Goal: Transaction & Acquisition: Purchase product/service

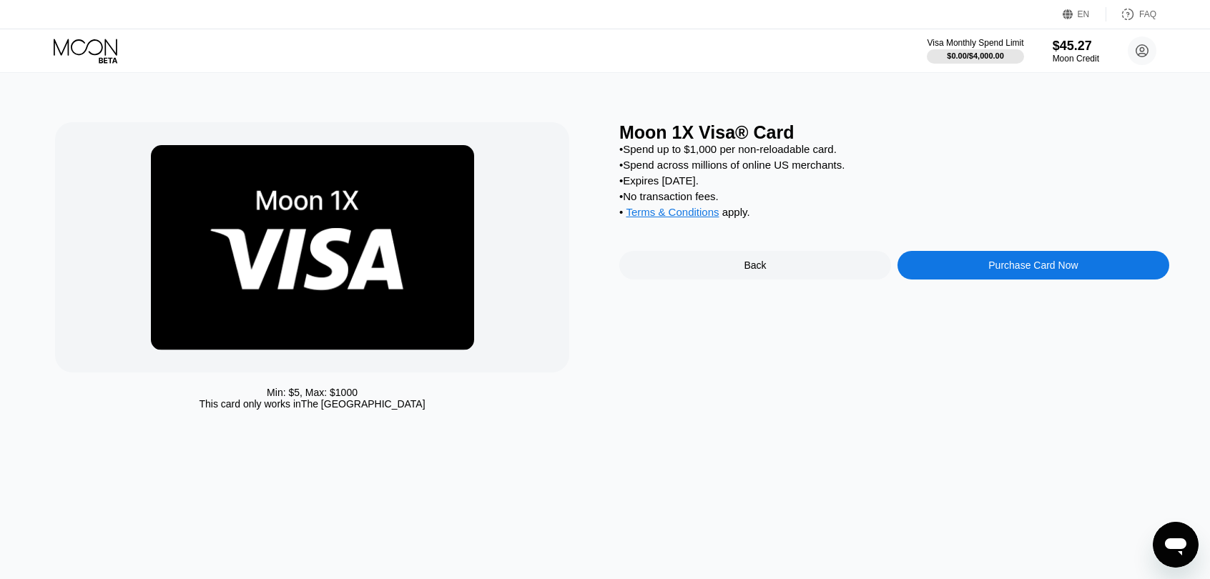
click at [65, 48] on icon at bounding box center [87, 51] width 66 height 25
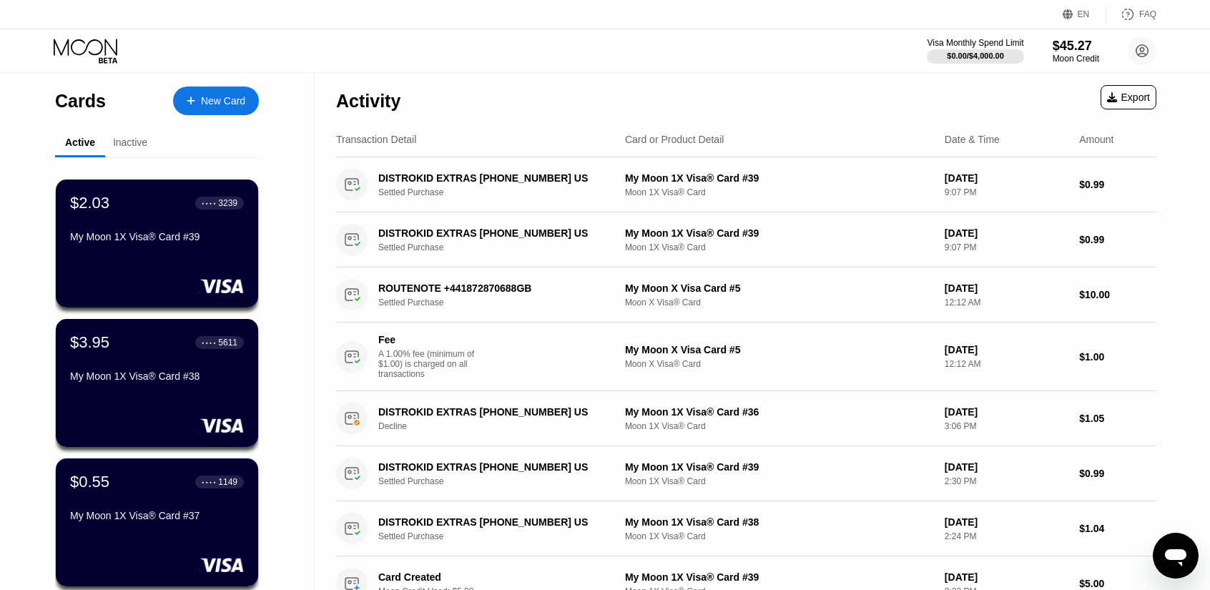
click at [223, 97] on div "New Card" at bounding box center [223, 101] width 44 height 12
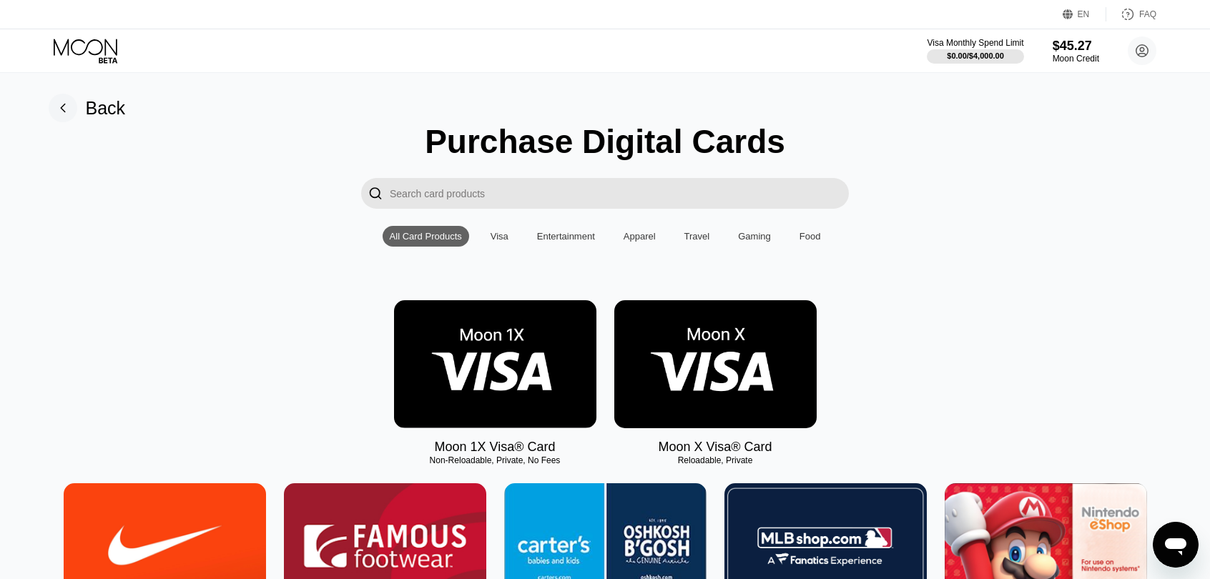
click at [82, 34] on div "Visa Monthly Spend Limit $0.00 / $4,000.00 $45.27 Moon Credit Jehad jehad.slame…" at bounding box center [605, 50] width 1210 height 43
click at [79, 110] on div "Back" at bounding box center [87, 108] width 77 height 29
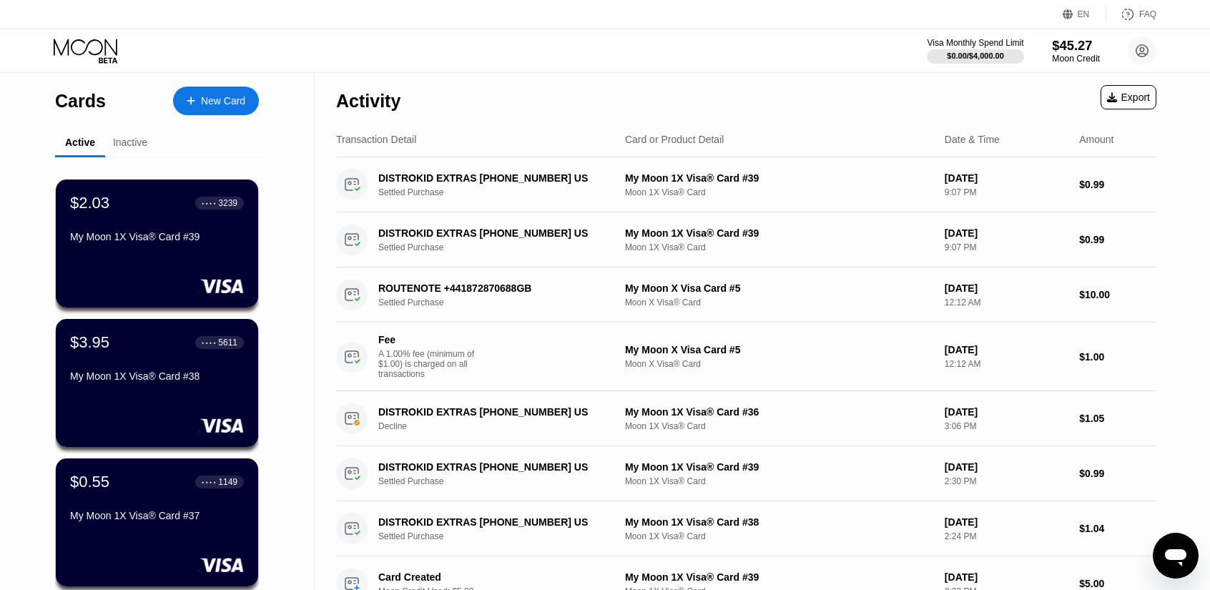
click at [1085, 45] on div "$45.27" at bounding box center [1076, 45] width 48 height 15
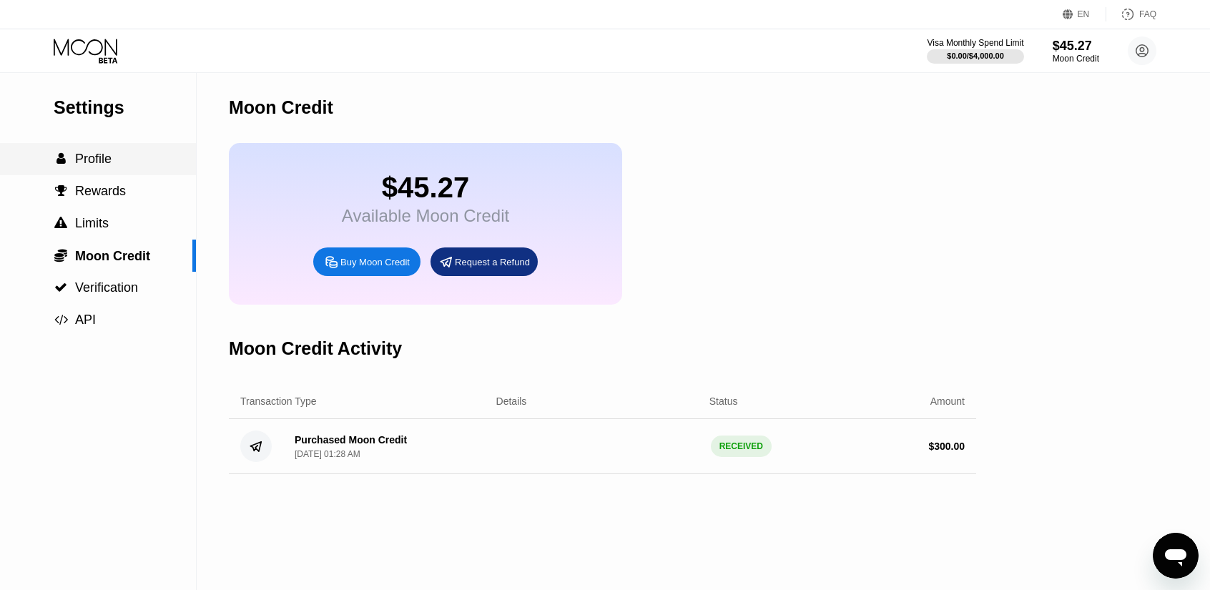
click at [107, 166] on span "Profile" at bounding box center [93, 159] width 36 height 14
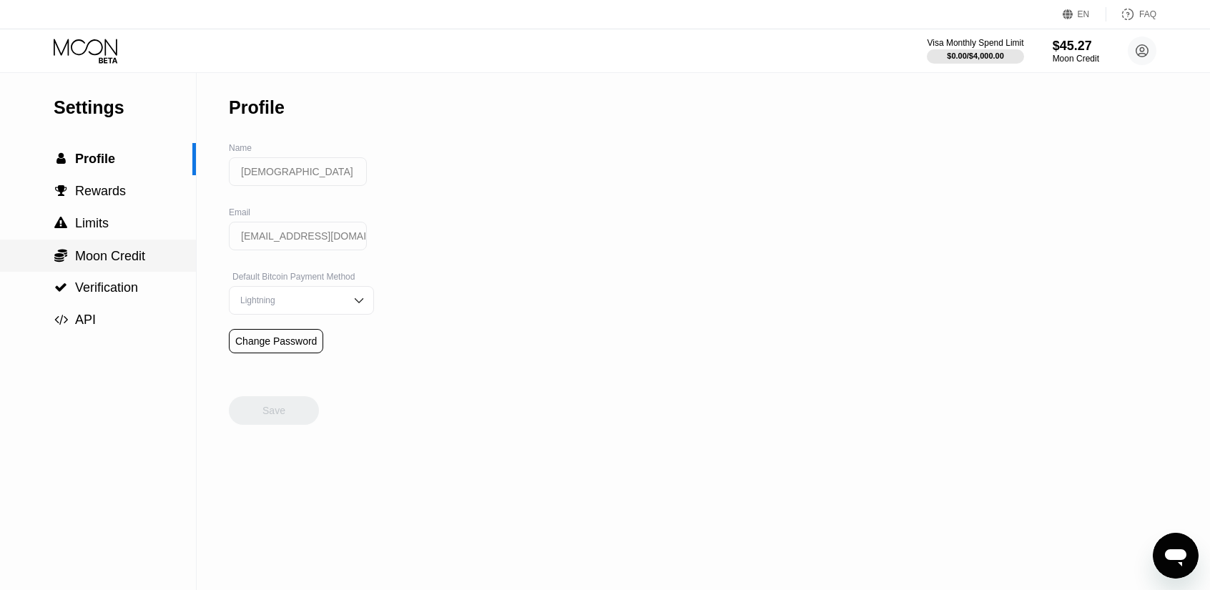
click at [112, 247] on div " Moon Credit" at bounding box center [98, 256] width 196 height 32
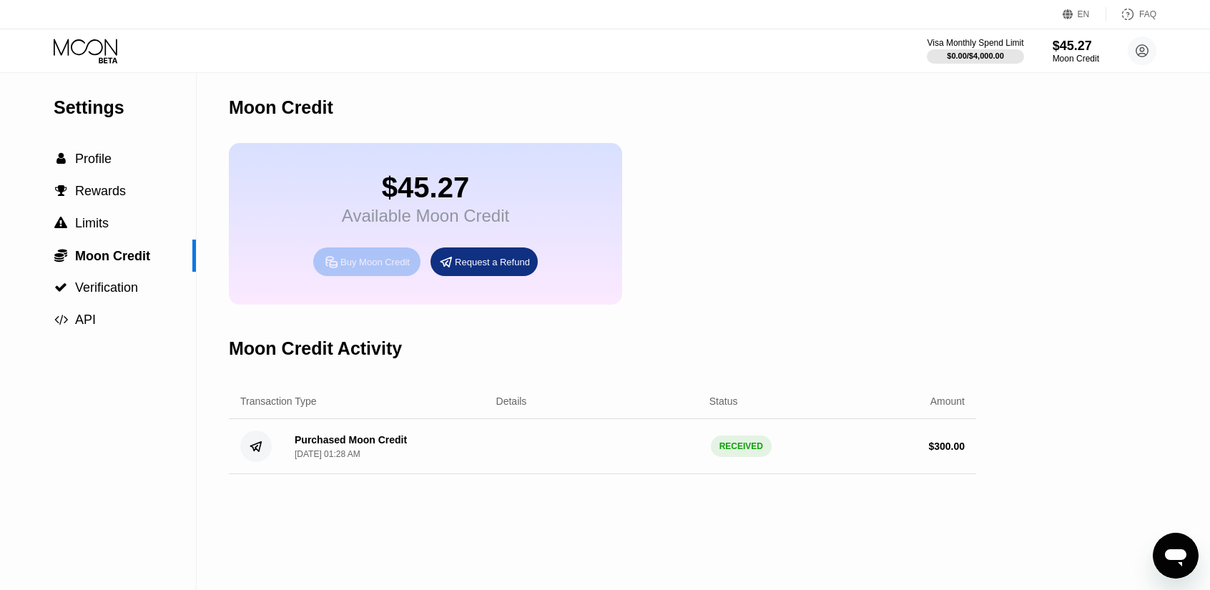
click at [381, 268] on div "Buy Moon Credit" at bounding box center [374, 262] width 69 height 12
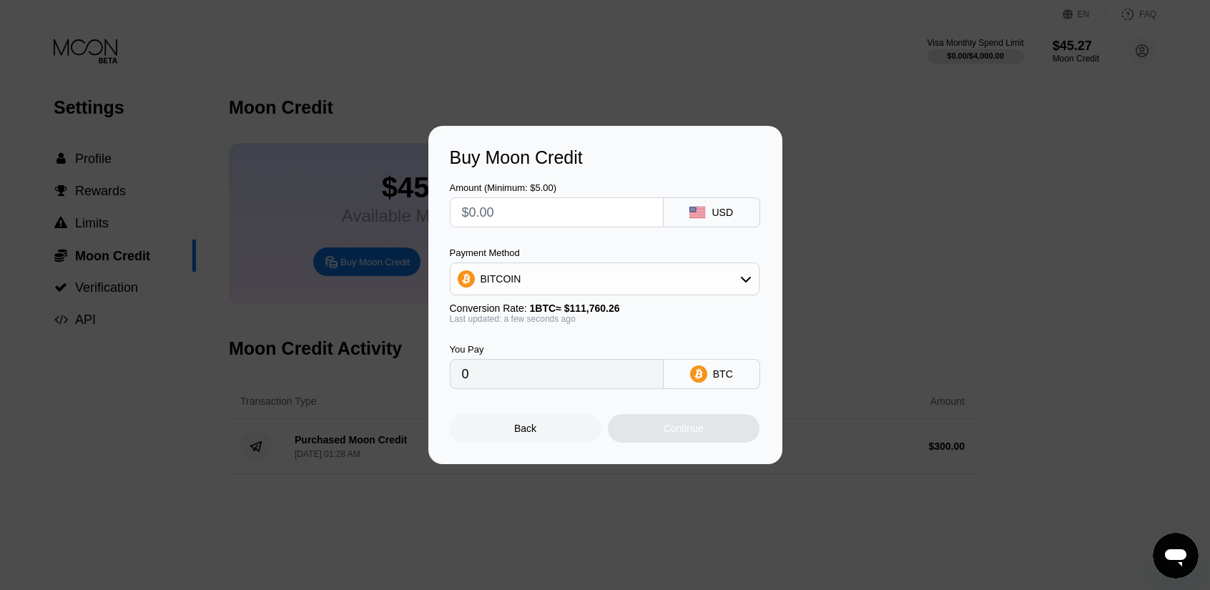
click at [528, 206] on input "text" at bounding box center [556, 212] width 189 height 29
type input "$6"
type input "0.00005369"
type input "$61"
type input "0.00054582"
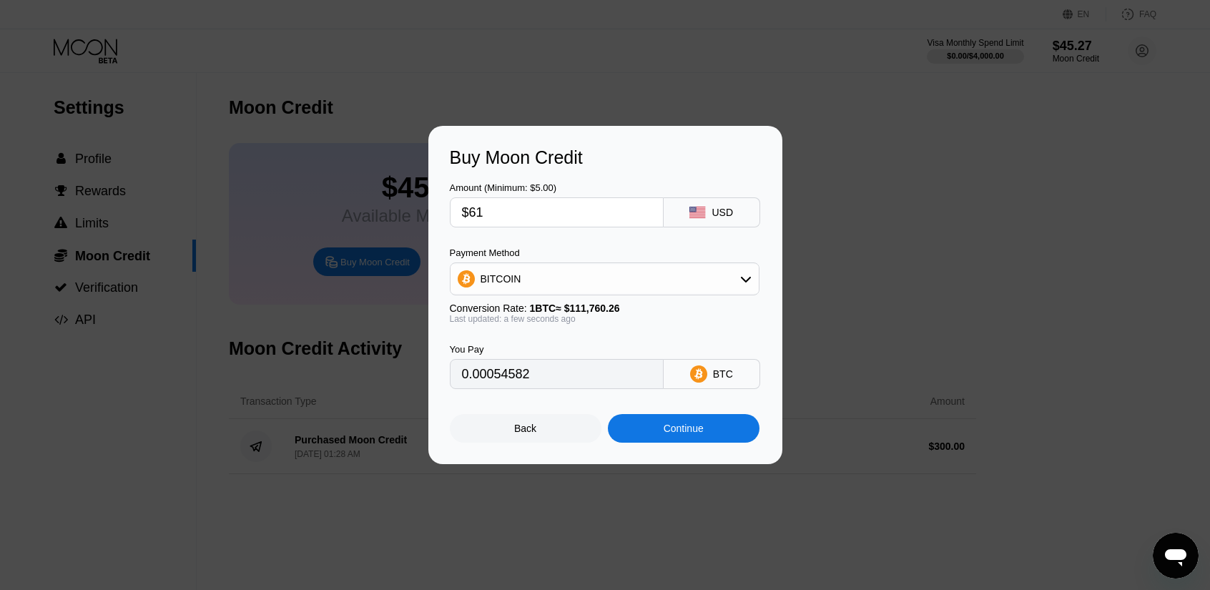
type input "$612"
type input "0.00547601"
type input "$612"
click at [718, 440] on div "Continue" at bounding box center [684, 428] width 152 height 29
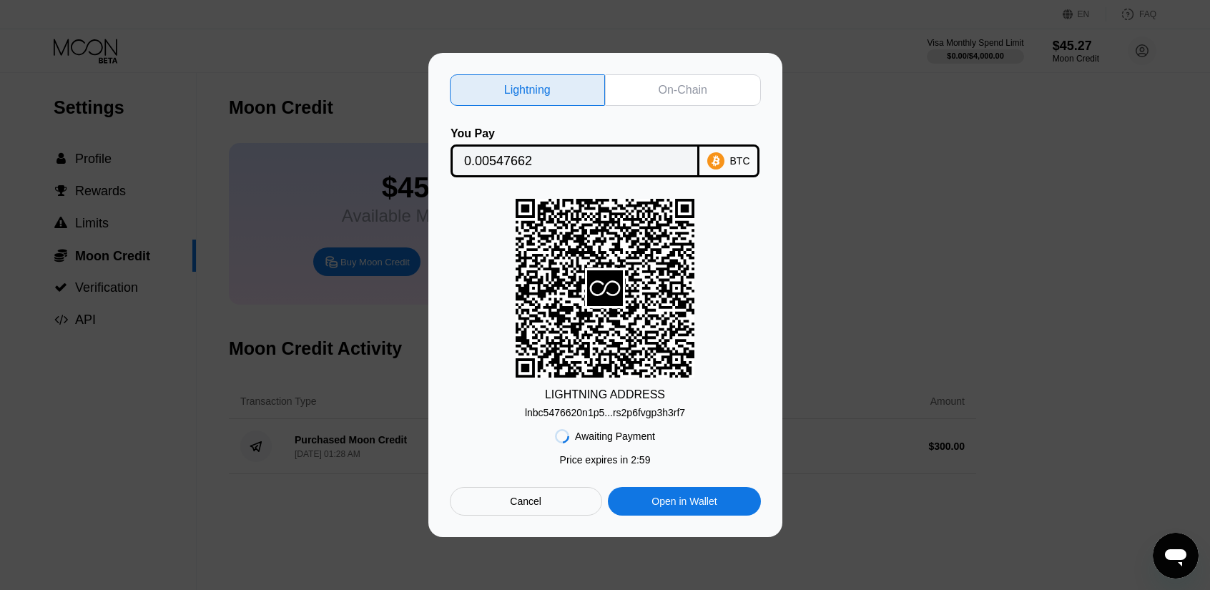
click at [674, 84] on div "On-Chain" at bounding box center [683, 90] width 49 height 14
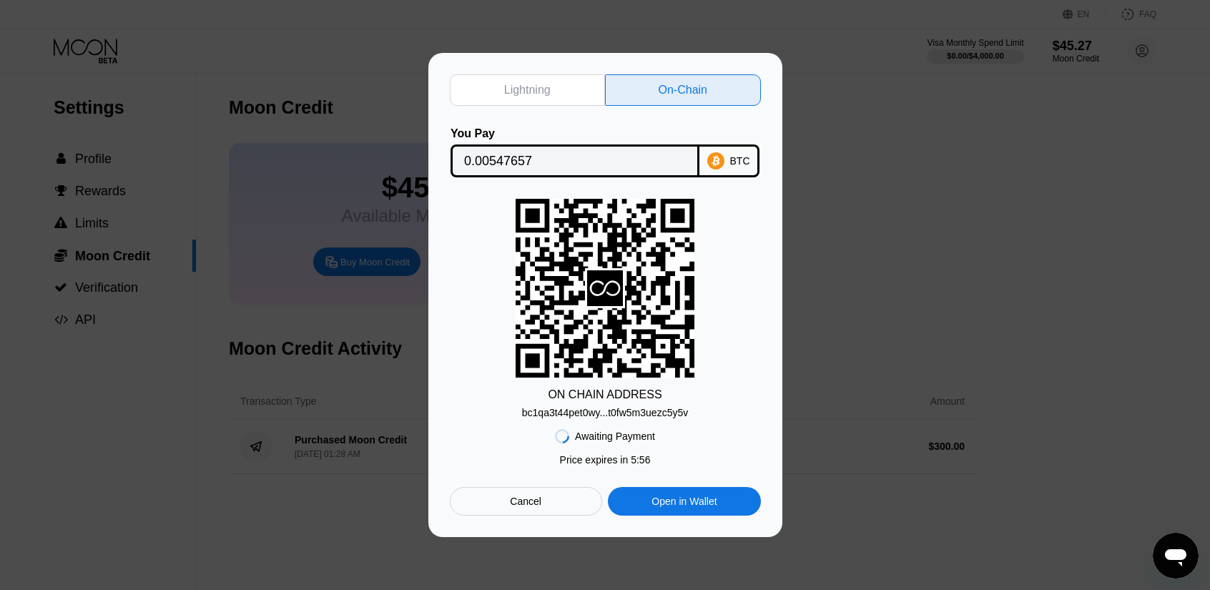
click at [616, 417] on div "bc1qa3t44pet0wy...t0fw5m3uezc5y5v" at bounding box center [605, 412] width 166 height 11
click at [541, 512] on div "Cancel" at bounding box center [526, 501] width 152 height 29
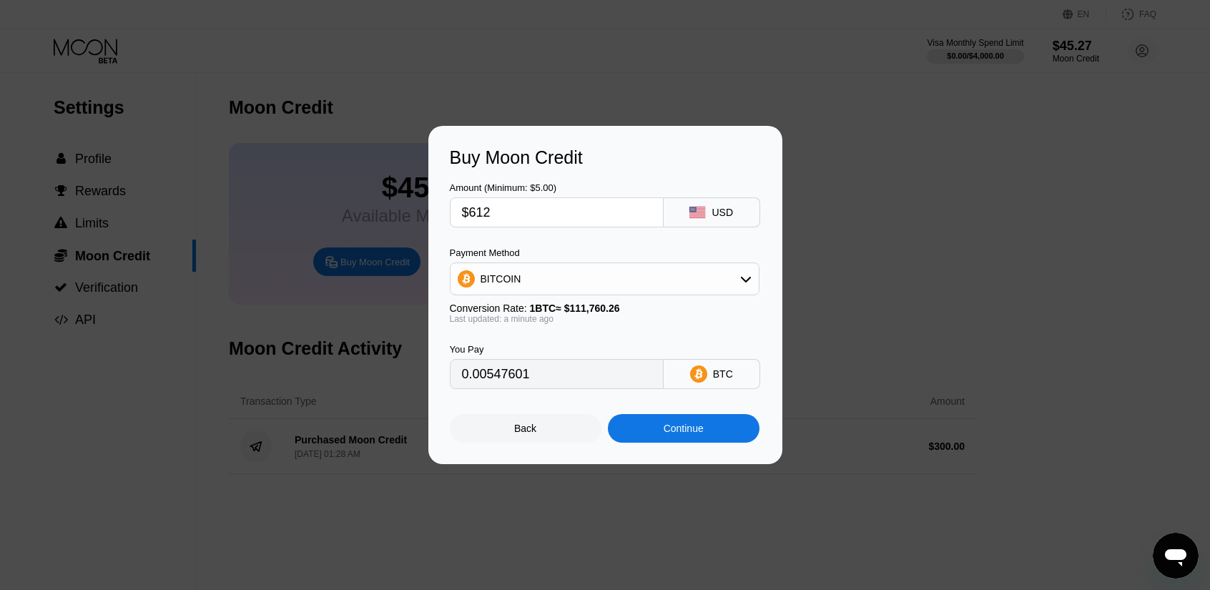
click at [502, 235] on div "Amount (Minimum: $5.00) $612 USD Payment Method BITCOIN Conversion Rate: 1 BTC …" at bounding box center [605, 278] width 311 height 221
click at [508, 214] on input "$612" at bounding box center [556, 212] width 189 height 29
type input "$6"
type input "0"
type input "$5"
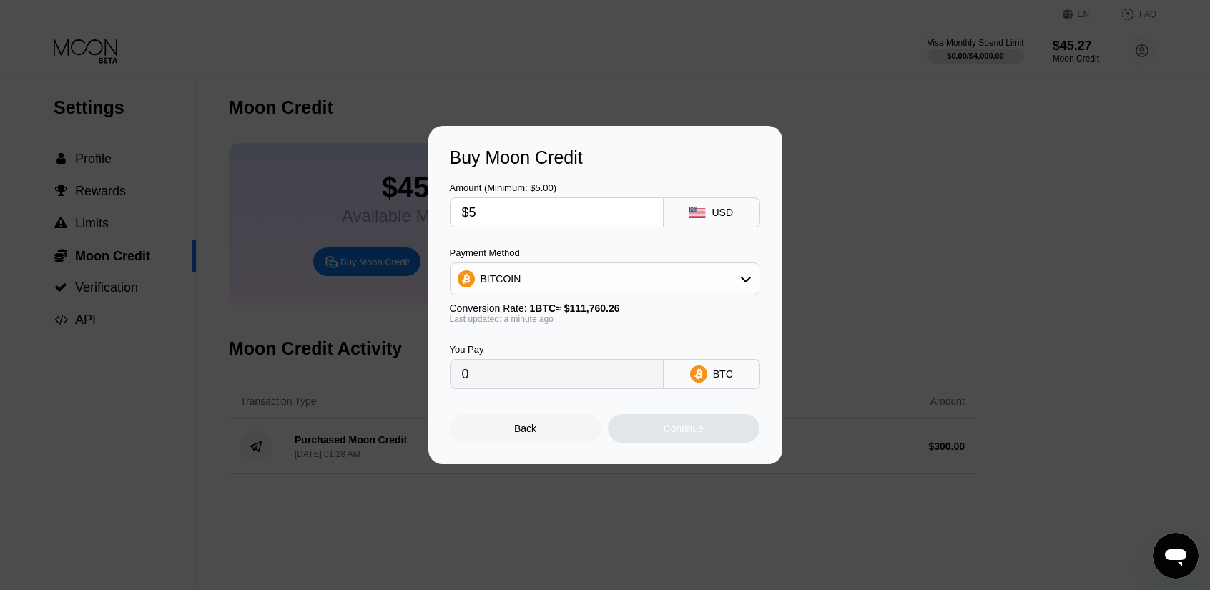
type input "0.00004474"
type input "$59"
type input "0.00052792"
type input "$595"
type input "0.00532390"
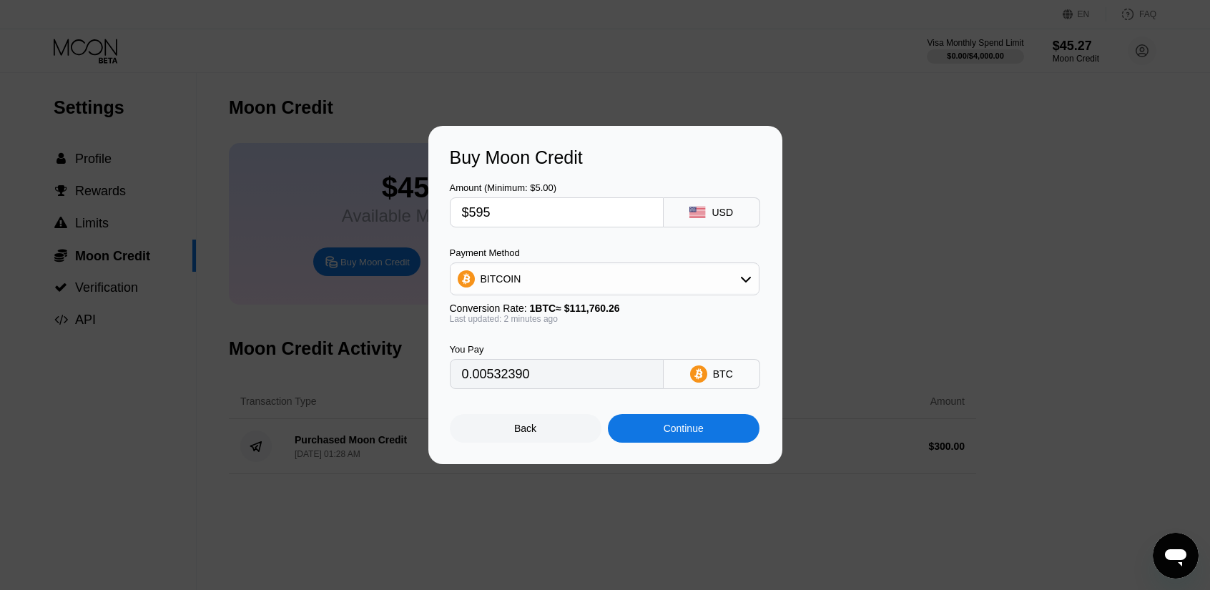
type input "$59"
type input "0.00052792"
type input "$5"
type input "0.00004474"
type input "0"
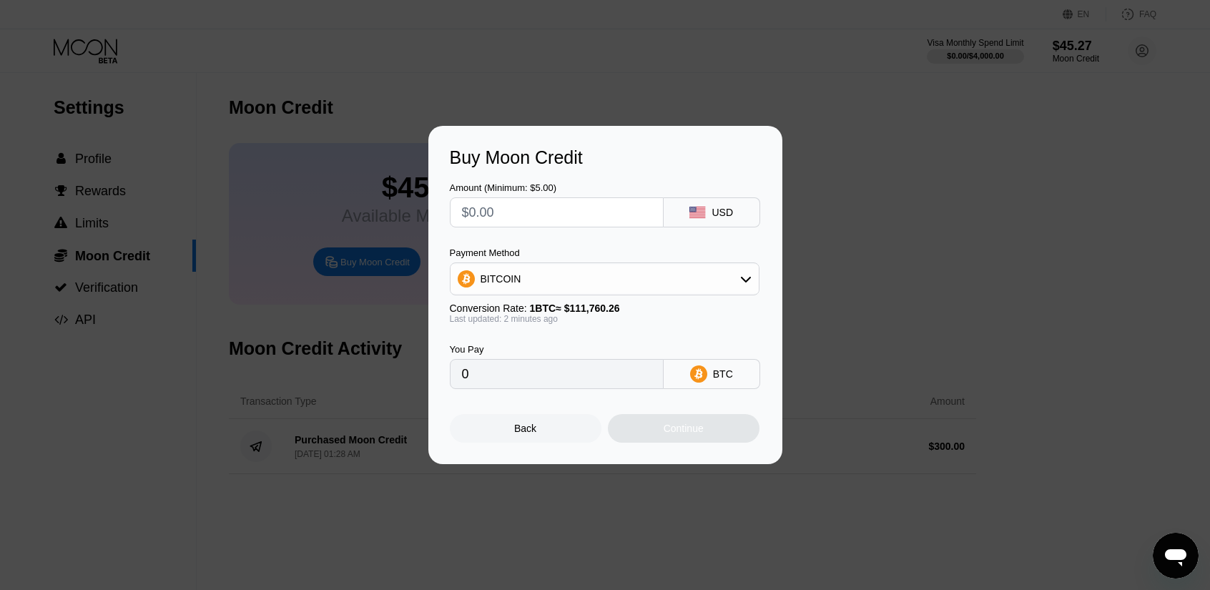
type input "$5"
type input "0.00004474"
type input "$59"
type input "0.00052792"
type input "$595"
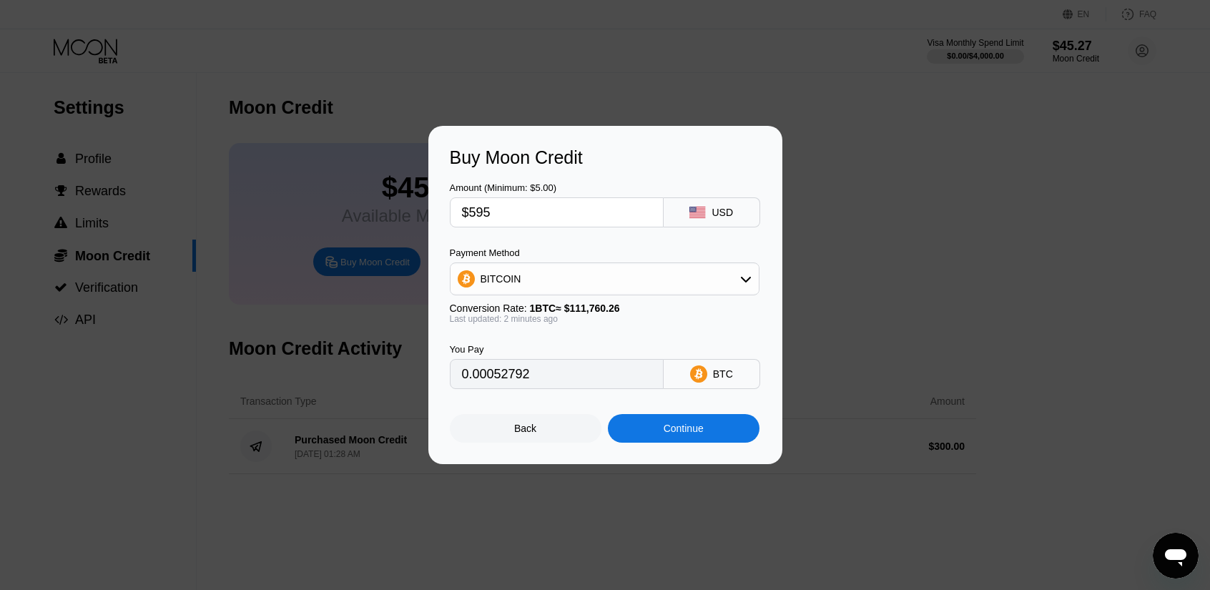
type input "0.00532390"
type input "$595"
click at [669, 438] on div "Continue" at bounding box center [684, 428] width 152 height 29
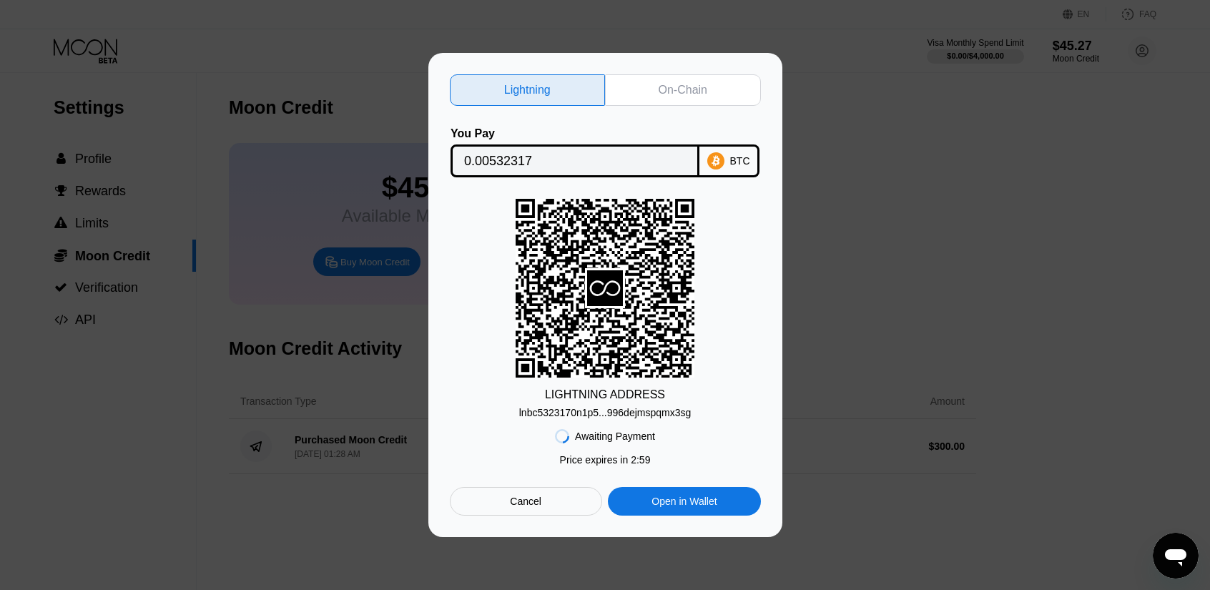
click at [666, 75] on div "On-Chain" at bounding box center [683, 89] width 156 height 31
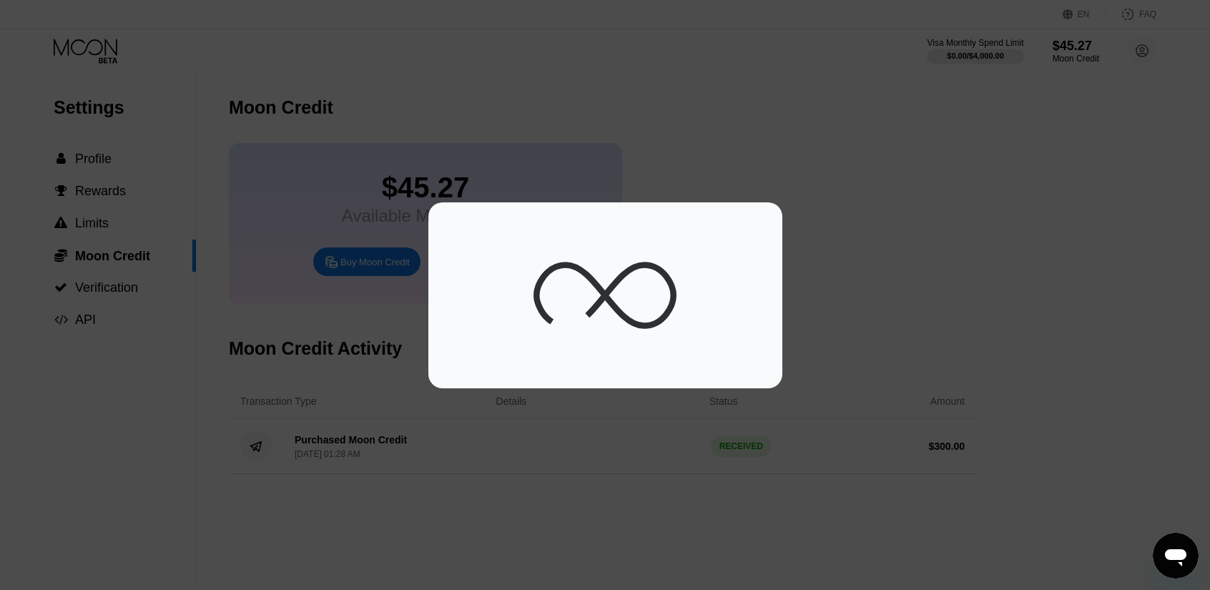
click at [909, 138] on div at bounding box center [610, 295] width 1221 height 590
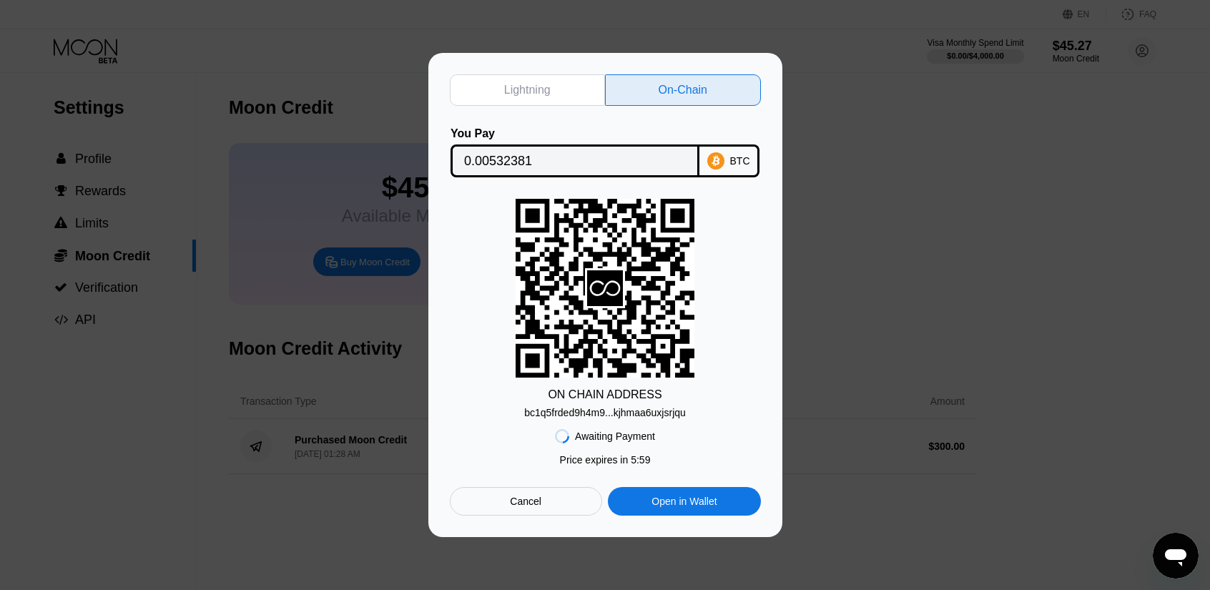
click at [603, 408] on div "bc1q5frded9h4m9...kjhmaa6uxjsrjqu" at bounding box center [605, 412] width 162 height 11
click at [511, 508] on div "Cancel" at bounding box center [525, 501] width 31 height 13
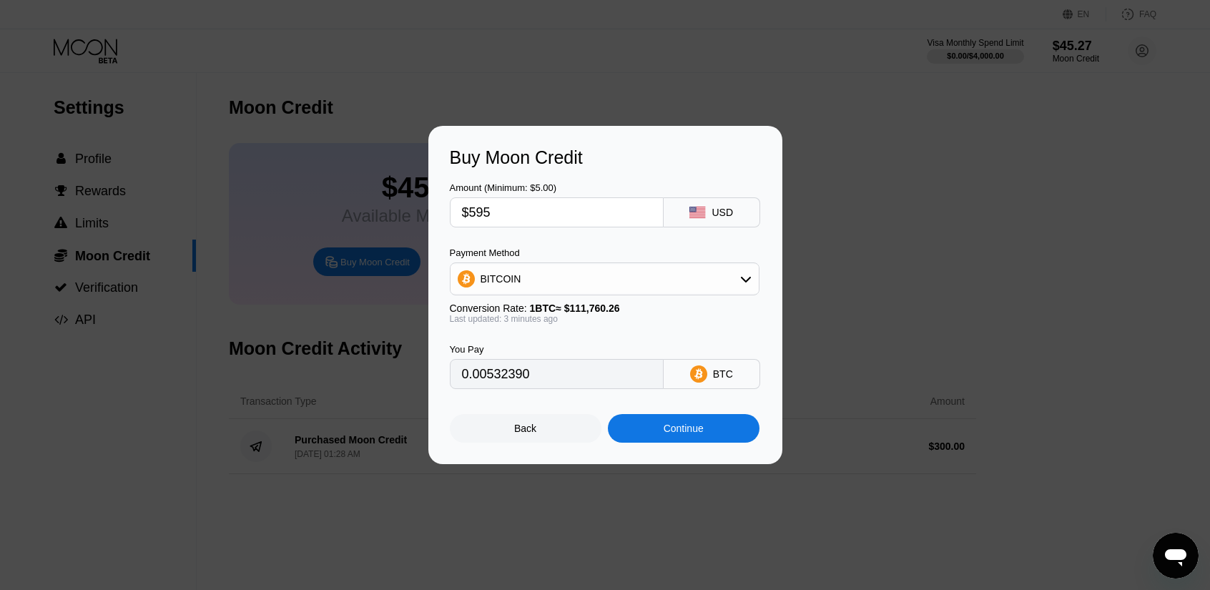
click at [525, 210] on input "$595" at bounding box center [556, 212] width 189 height 29
type input "$590"
type input "0.00527916"
type input "$590"
click at [704, 428] on div "Continue" at bounding box center [684, 428] width 152 height 29
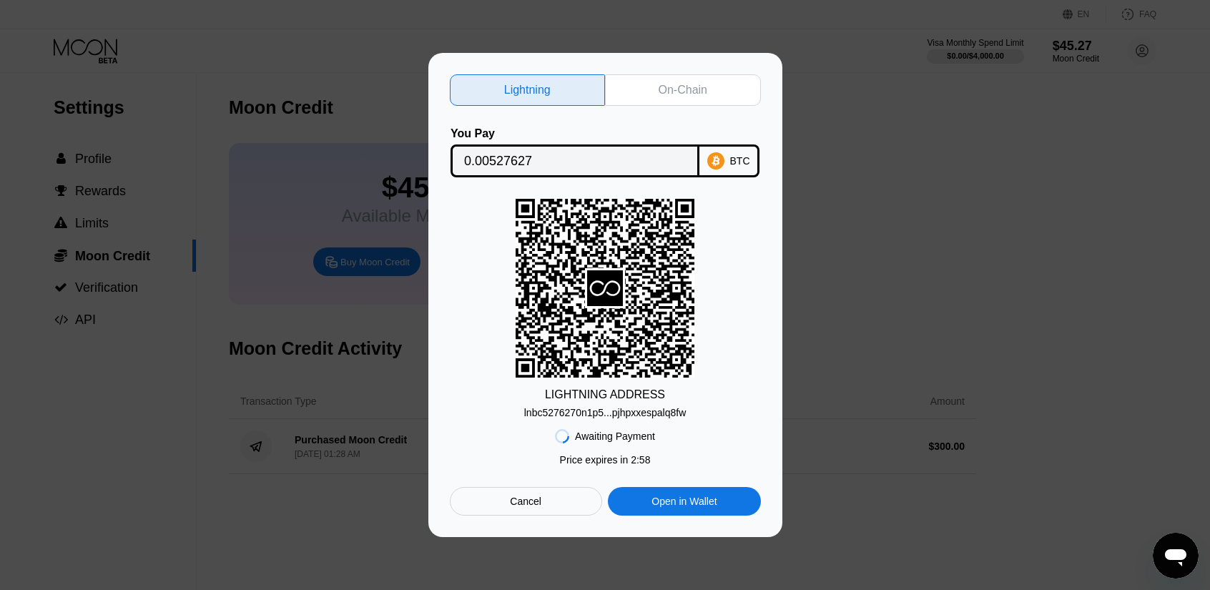
click at [667, 83] on div "On-Chain" at bounding box center [683, 90] width 49 height 14
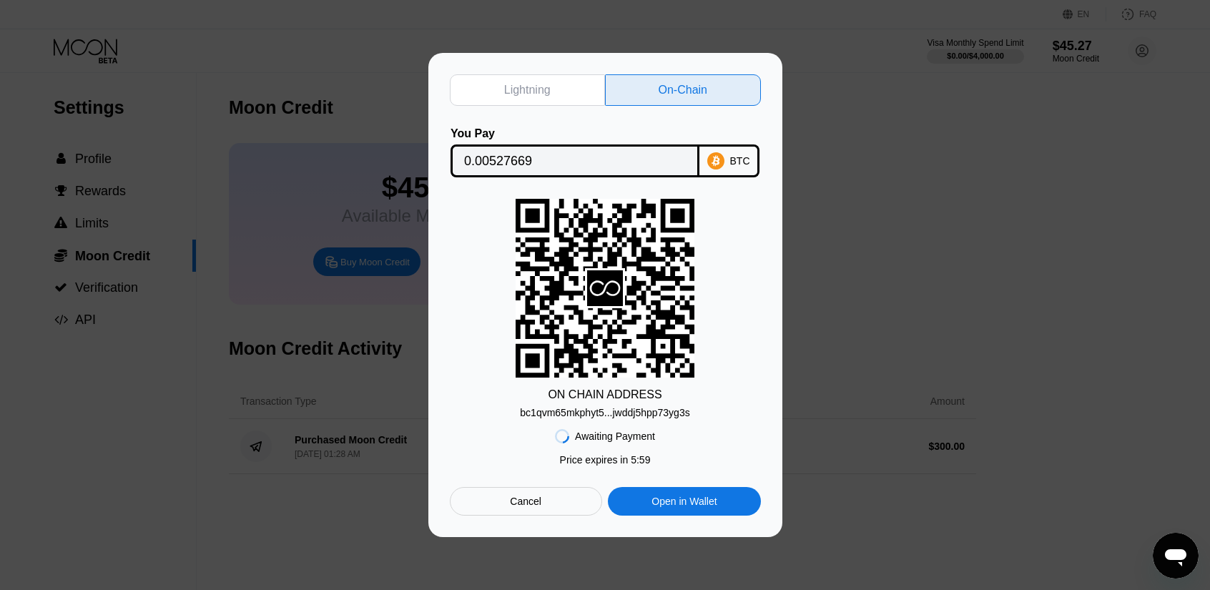
click at [630, 423] on div "Awaiting Payment Price expires in 2 : 56 Price expires in 5 : 59 Cancel Open in…" at bounding box center [605, 466] width 311 height 97
click at [628, 418] on div "bc1qvm65mkphyt5...jwddj5hpp73yg3s" at bounding box center [604, 412] width 169 height 11
click at [521, 521] on div "Lightning On-Chain You Pay 0.00527669 BTC ON CHAIN ADDRESS bc1qvm65mkphyt5...jw…" at bounding box center [605, 295] width 354 height 484
click at [523, 515] on div "Cancel" at bounding box center [526, 501] width 152 height 29
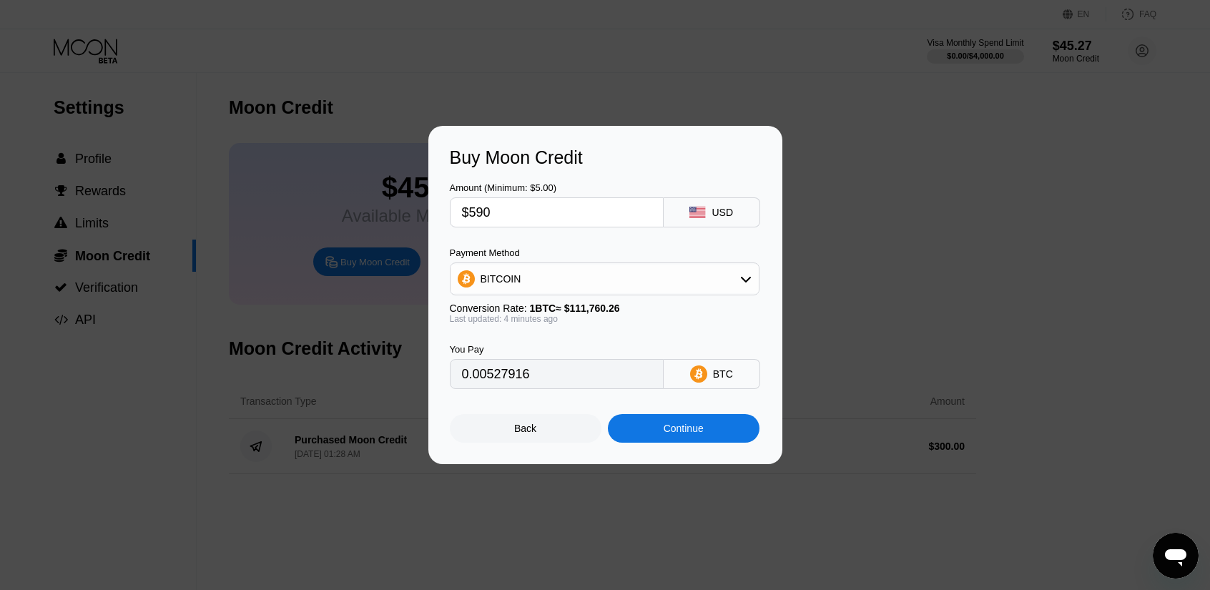
click at [516, 220] on input "$590" at bounding box center [556, 212] width 189 height 29
type input "$5"
type input "0.00004469"
type input "$560"
type input "0.00500508"
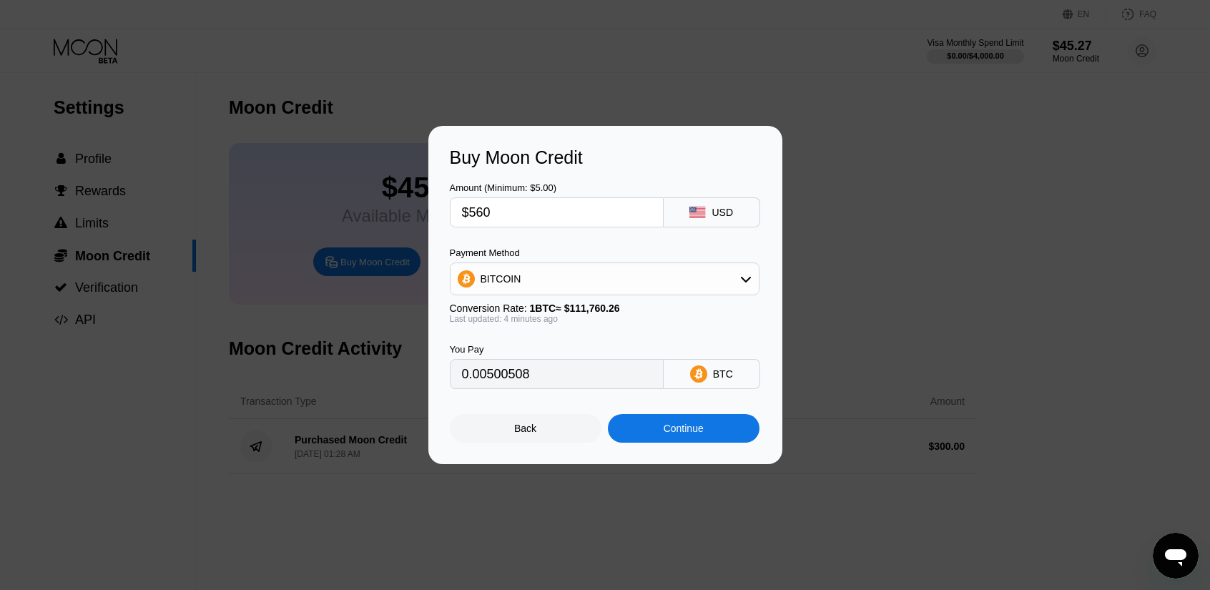
type input "$560"
click at [696, 424] on div "Continue" at bounding box center [684, 428] width 152 height 29
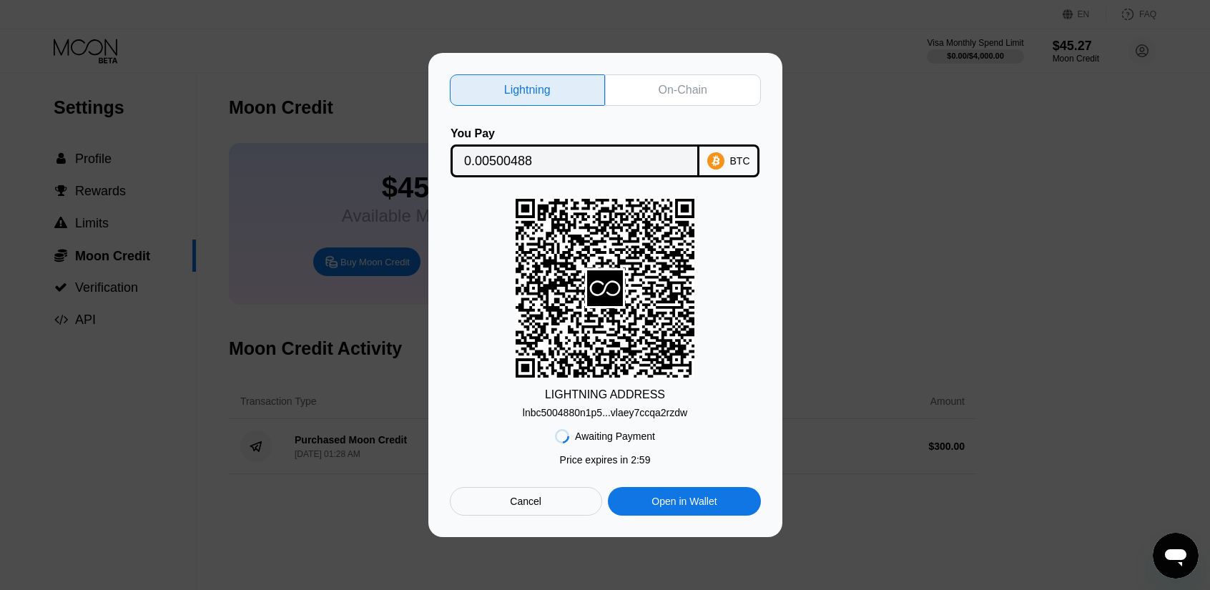
click at [689, 106] on div "Lightning On-Chain You Pay 0.00500488 BTC LIGHTNING ADDRESS lnbc5004880n1p5...v…" at bounding box center [605, 294] width 311 height 441
click at [689, 85] on div "On-Chain" at bounding box center [683, 90] width 49 height 14
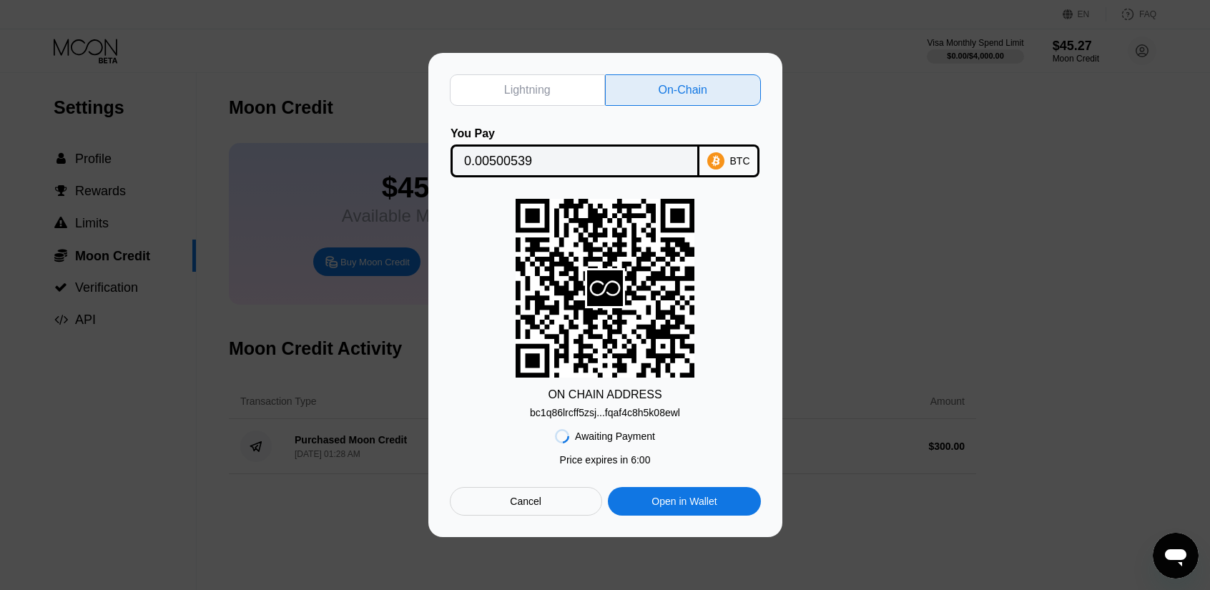
click at [628, 412] on div "bc1q86lrcff5zsj...fqaf4c8h5k08ewl" at bounding box center [605, 412] width 150 height 11
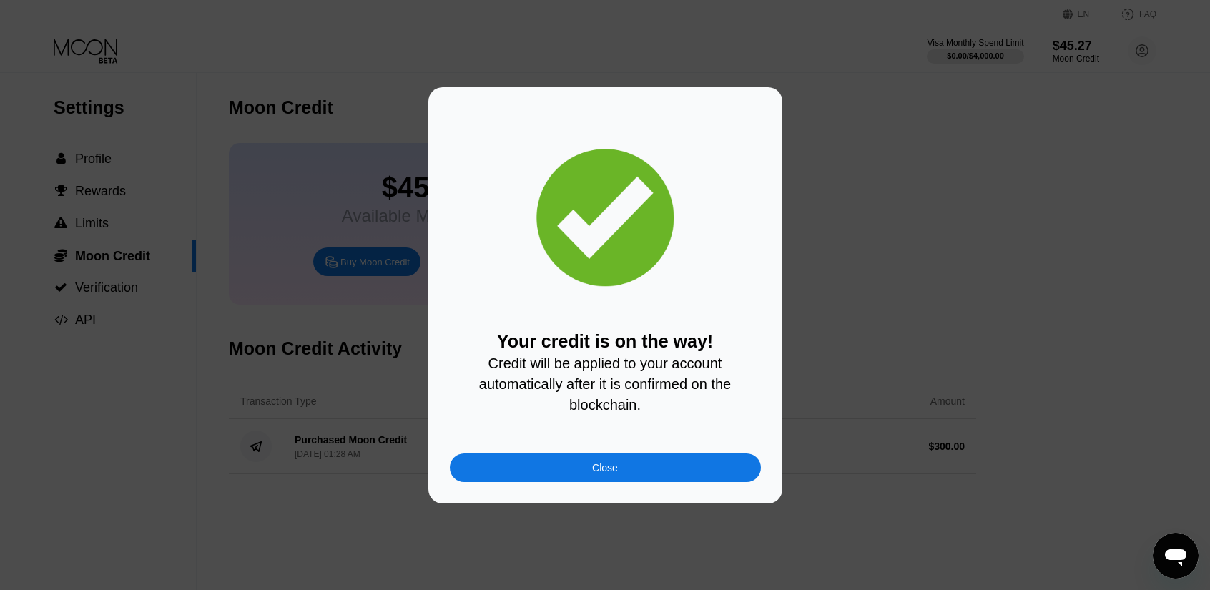
click at [599, 482] on div "Close" at bounding box center [605, 467] width 311 height 29
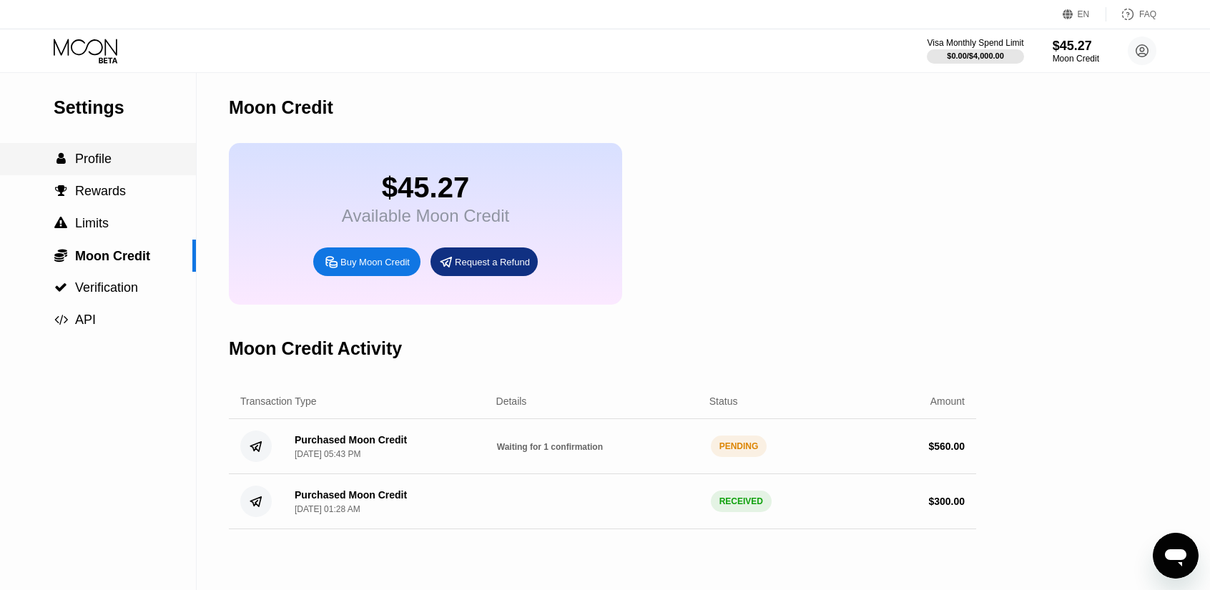
click at [113, 167] on div " Profile" at bounding box center [98, 159] width 196 height 15
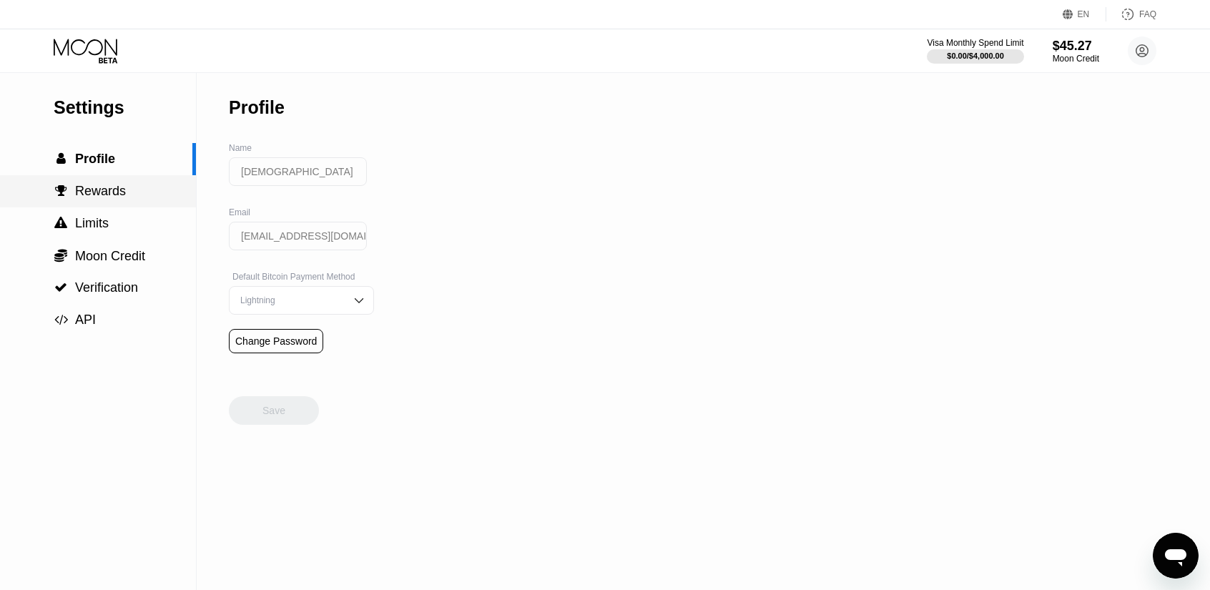
click at [129, 198] on div " Rewards" at bounding box center [98, 191] width 196 height 15
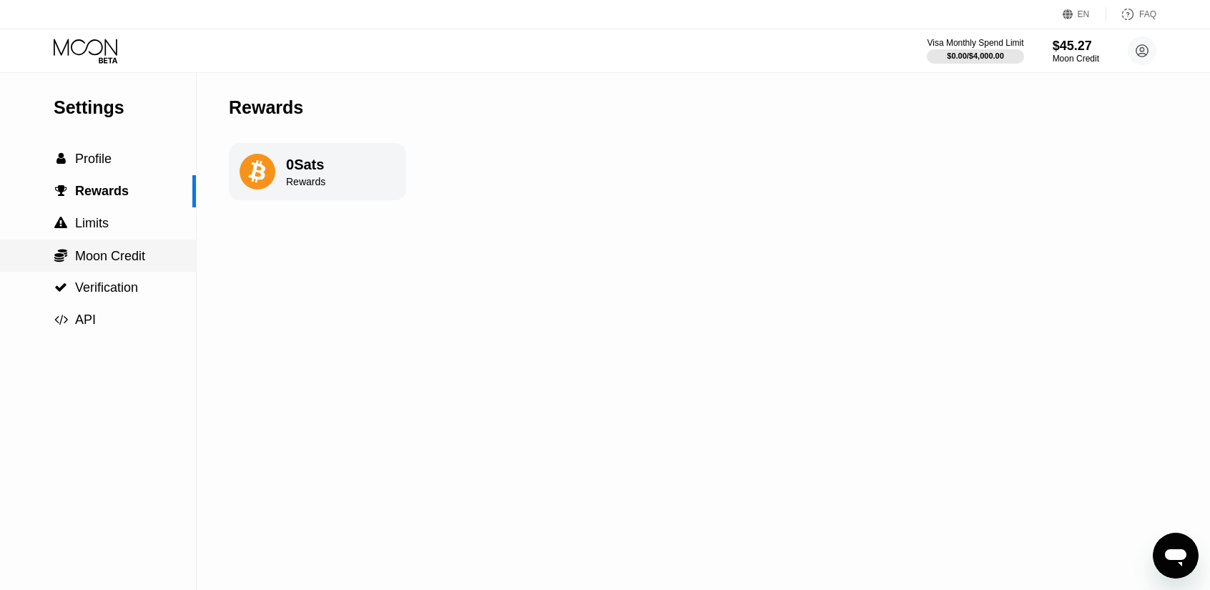
click at [139, 252] on span "Moon Credit" at bounding box center [110, 256] width 70 height 14
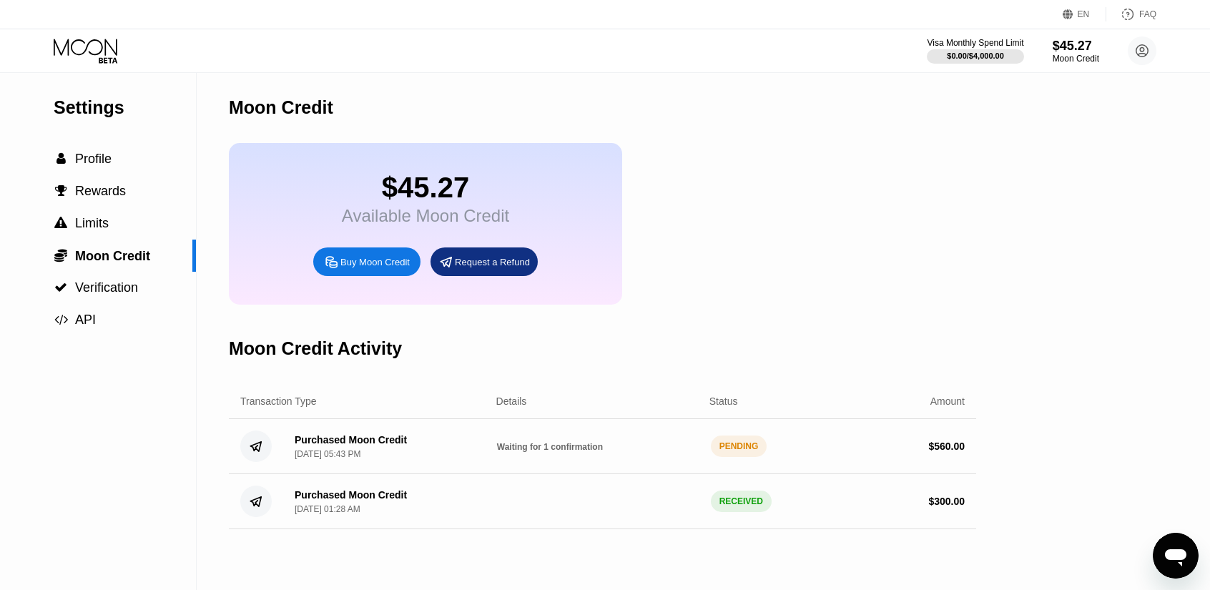
drag, startPoint x: 925, startPoint y: 465, endPoint x: 964, endPoint y: 470, distance: 38.9
click at [964, 470] on div "Purchased Moon Credit Sep 23, 2025, 05:43 PM Waiting for 1 confirmation PENDING…" at bounding box center [602, 446] width 747 height 55
drag, startPoint x: 964, startPoint y: 470, endPoint x: 937, endPoint y: 463, distance: 28.1
click at [937, 463] on div "Purchased Moon Credit Sep 23, 2025, 05:43 PM Waiting for 1 confirmation PENDING…" at bounding box center [602, 446] width 747 height 55
click at [794, 367] on div "Moon Credit Activity" at bounding box center [602, 348] width 747 height 71
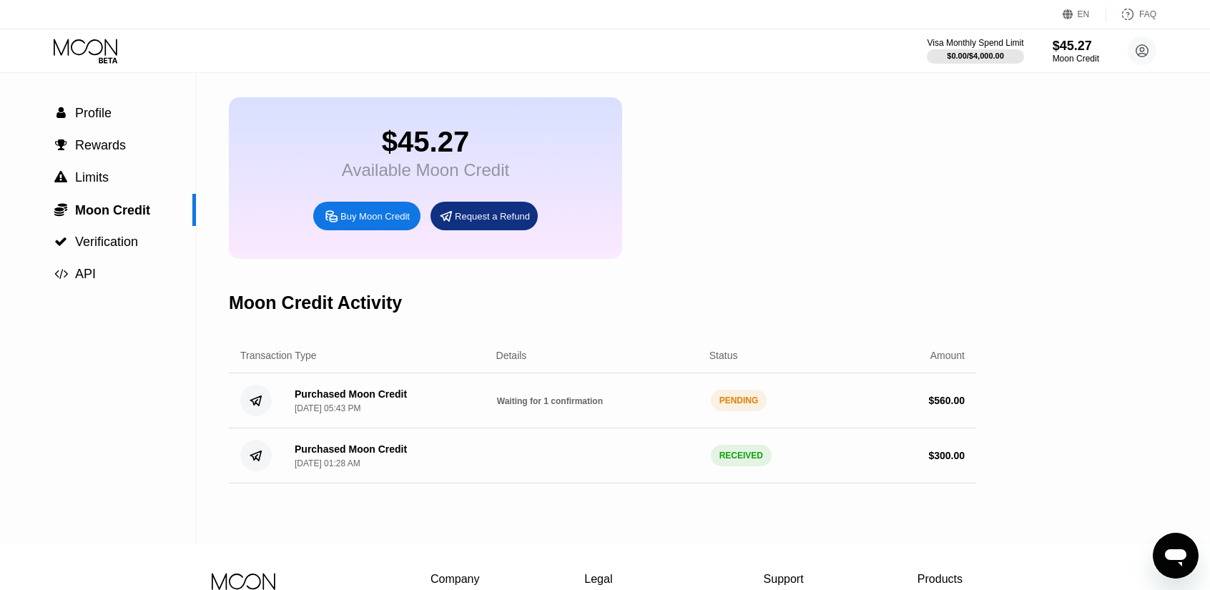
scroll to position [143, 0]
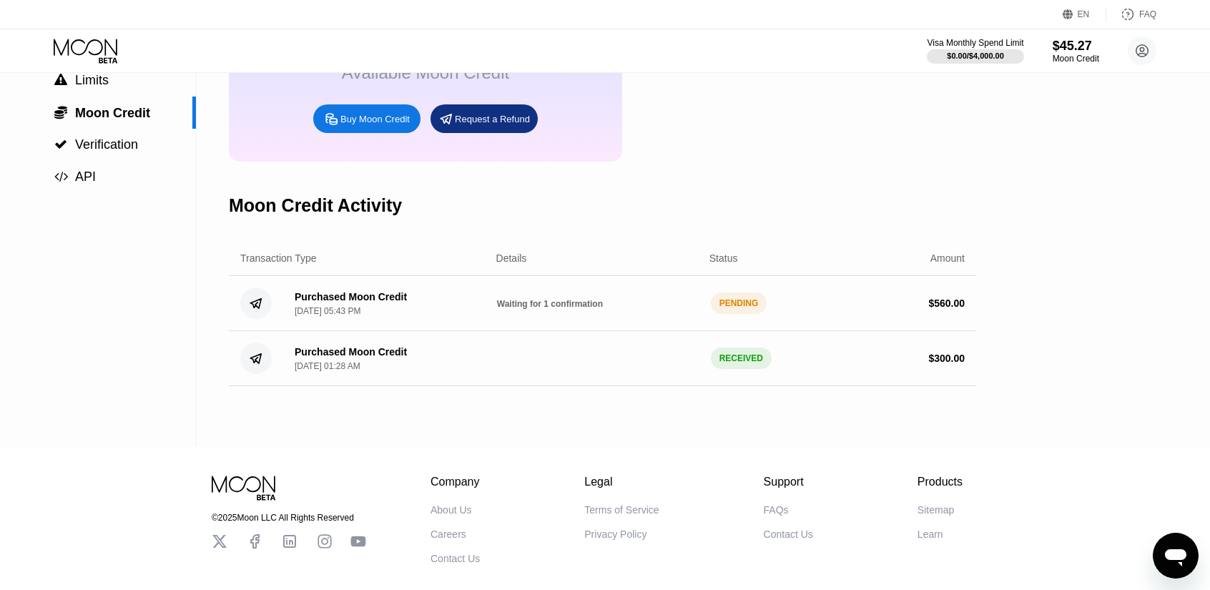
drag, startPoint x: 922, startPoint y: 338, endPoint x: 991, endPoint y: 326, distance: 70.4
click at [991, 326] on div "Settings  Profile  Rewards  Limits  Moon Credit  Verification  API Moon C…" at bounding box center [605, 188] width 1210 height 518
drag, startPoint x: 991, startPoint y: 326, endPoint x: 1008, endPoint y: 330, distance: 17.7
click at [996, 326] on div "Settings  Profile  Rewards  Limits  Moon Credit  Verification  API Moon C…" at bounding box center [605, 188] width 1210 height 518
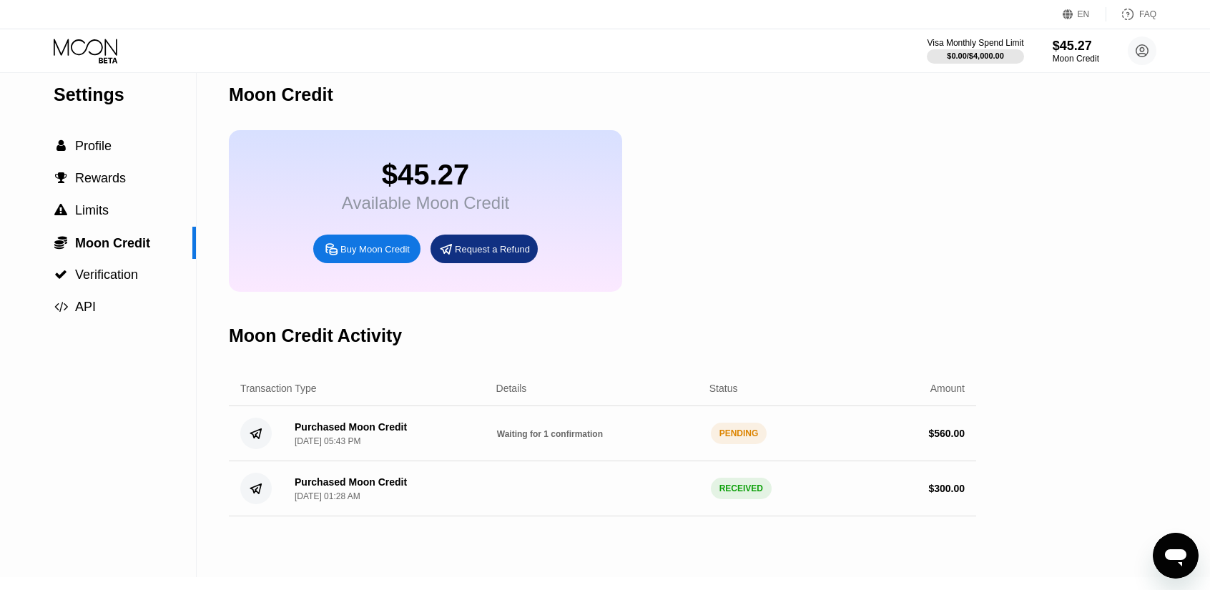
scroll to position [0, 0]
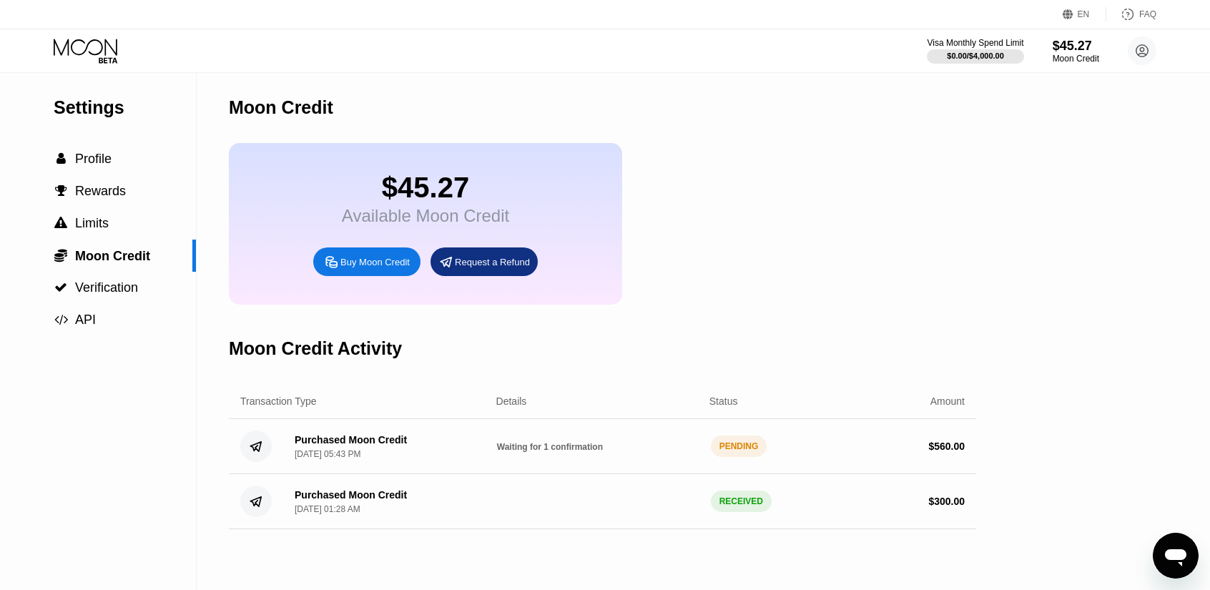
drag, startPoint x: 49, startPoint y: 12, endPoint x: 945, endPoint y: 24, distance: 896.7
click at [945, 24] on div "EN Language Select an item Save FAQ" at bounding box center [605, 14] width 1210 height 29
click at [882, 43] on div "Visa Monthly Spend Limit $0.00 / $4,000.00 $45.27 Moon Credit Jehad jehad.slame…" at bounding box center [605, 50] width 1210 height 43
drag, startPoint x: 967, startPoint y: 486, endPoint x: 911, endPoint y: 477, distance: 56.5
click at [911, 474] on div "Purchased Moon Credit Sep 23, 2025, 05:43 PM Waiting for 1 confirmation PENDING…" at bounding box center [602, 446] width 747 height 55
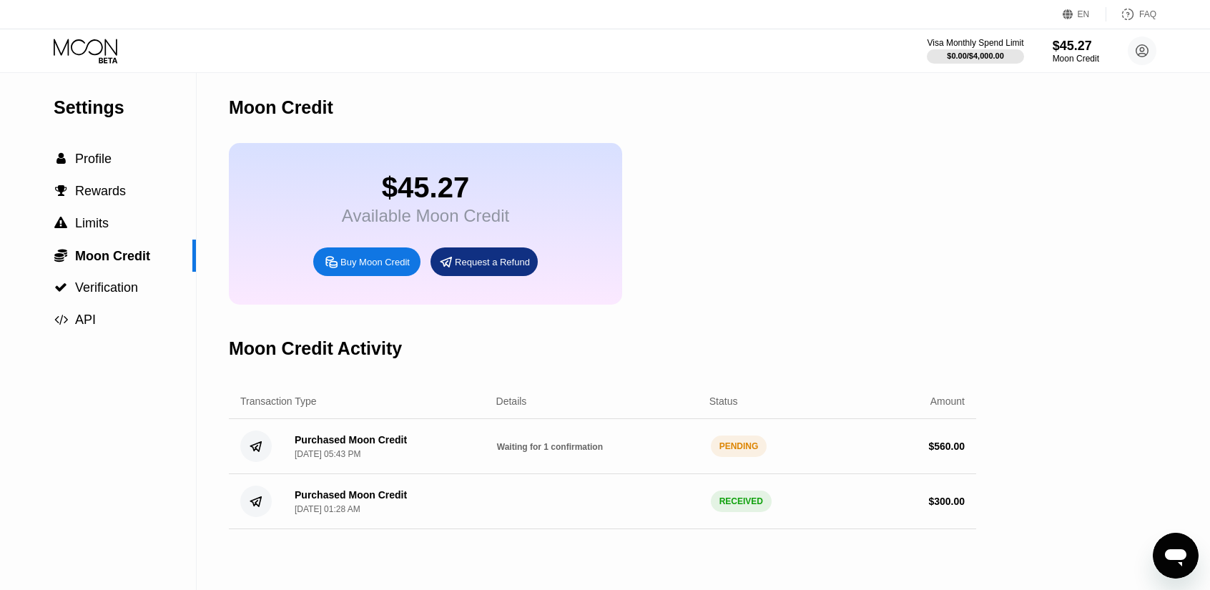
drag, startPoint x: 913, startPoint y: 474, endPoint x: 960, endPoint y: 463, distance: 47.9
click at [985, 463] on div "Settings  Profile  Rewards  Limits  Moon Credit  Verification  API Moon C…" at bounding box center [605, 331] width 1210 height 518
drag, startPoint x: 581, startPoint y: 460, endPoint x: 195, endPoint y: 467, distance: 386.2
click at [214, 467] on div "Settings  Profile  Rewards  Limits  Moon Credit  Verification  API Moon C…" at bounding box center [605, 331] width 1210 height 518
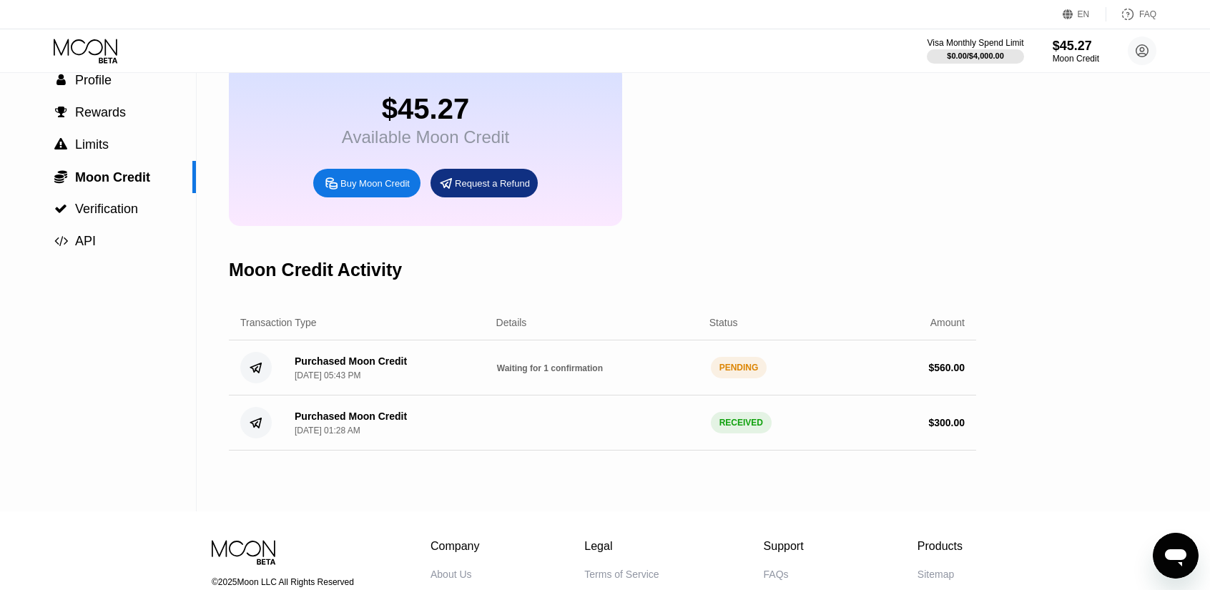
scroll to position [219, 0]
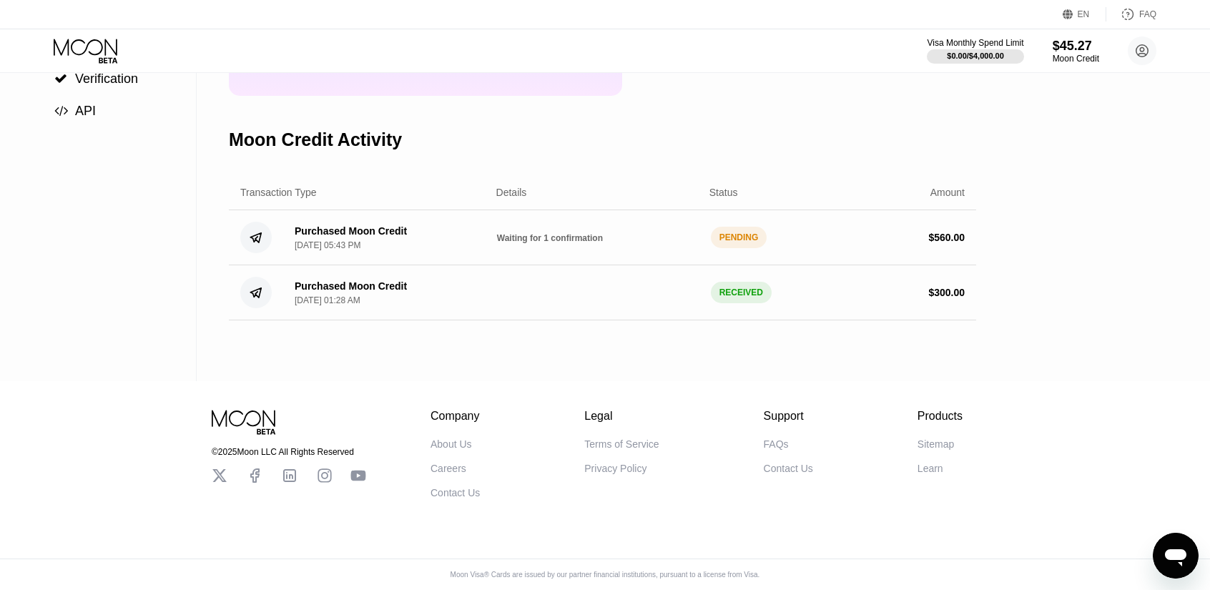
drag, startPoint x: 556, startPoint y: 470, endPoint x: 548, endPoint y: 418, distance: 52.0
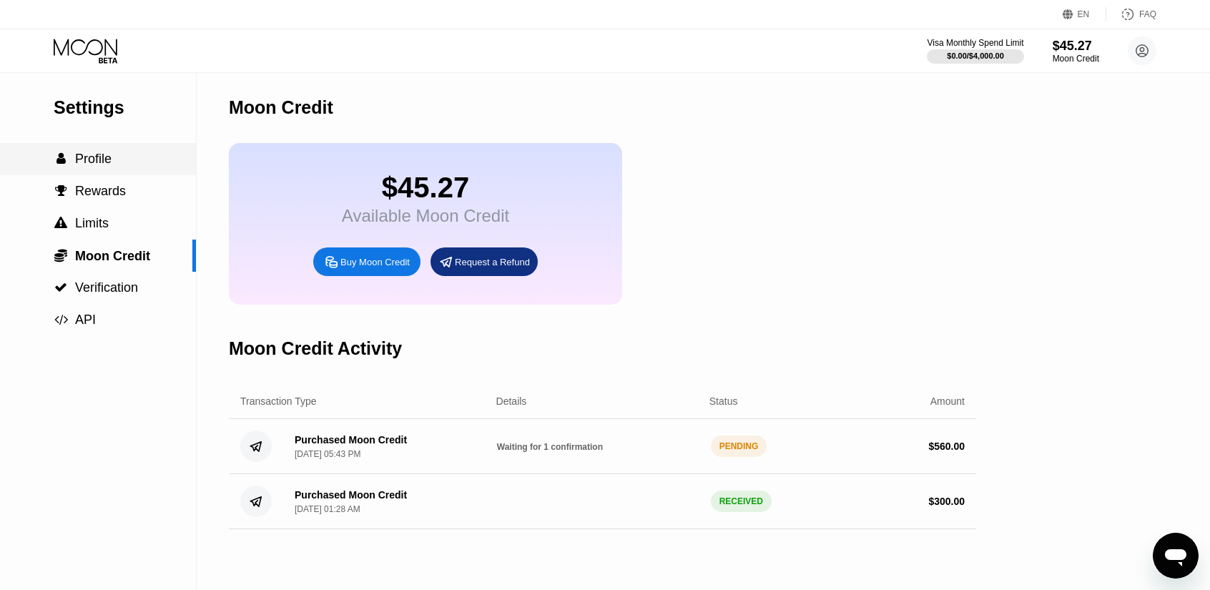
click at [125, 159] on div " Profile" at bounding box center [98, 159] width 196 height 15
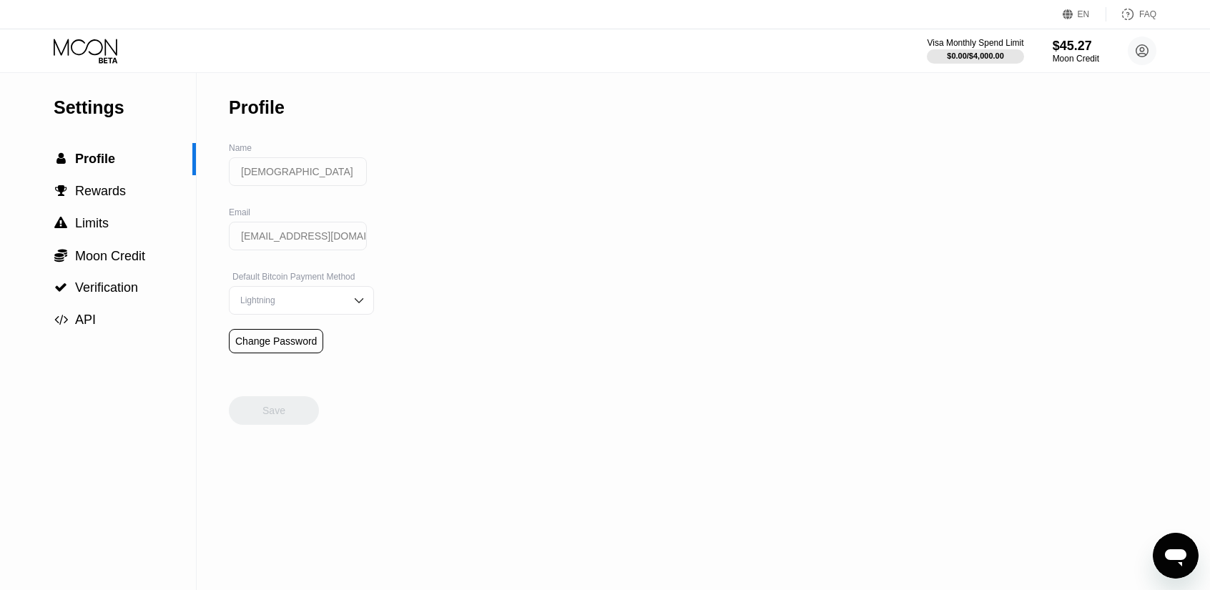
click at [83, 45] on icon at bounding box center [87, 51] width 66 height 25
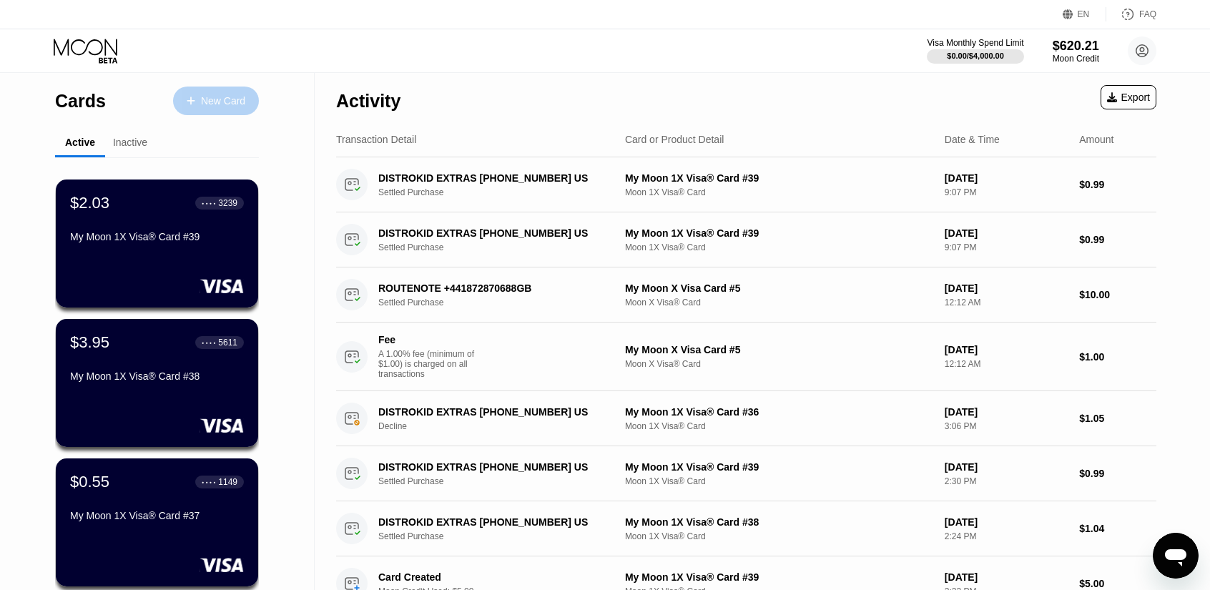
click at [240, 110] on div "New Card" at bounding box center [216, 101] width 86 height 29
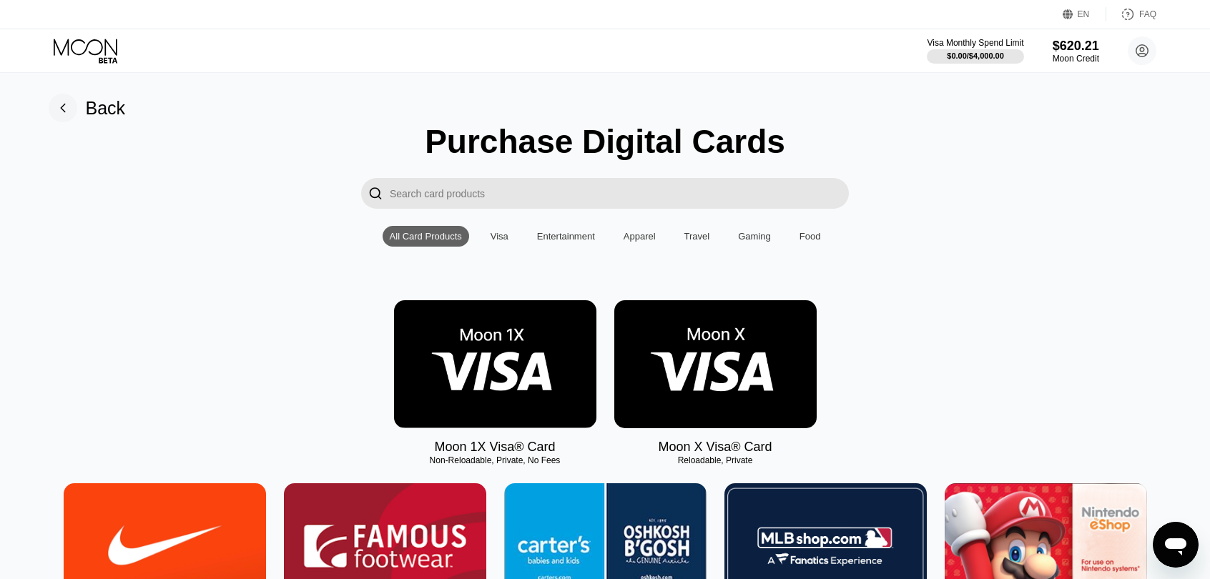
click at [498, 357] on img at bounding box center [495, 364] width 202 height 128
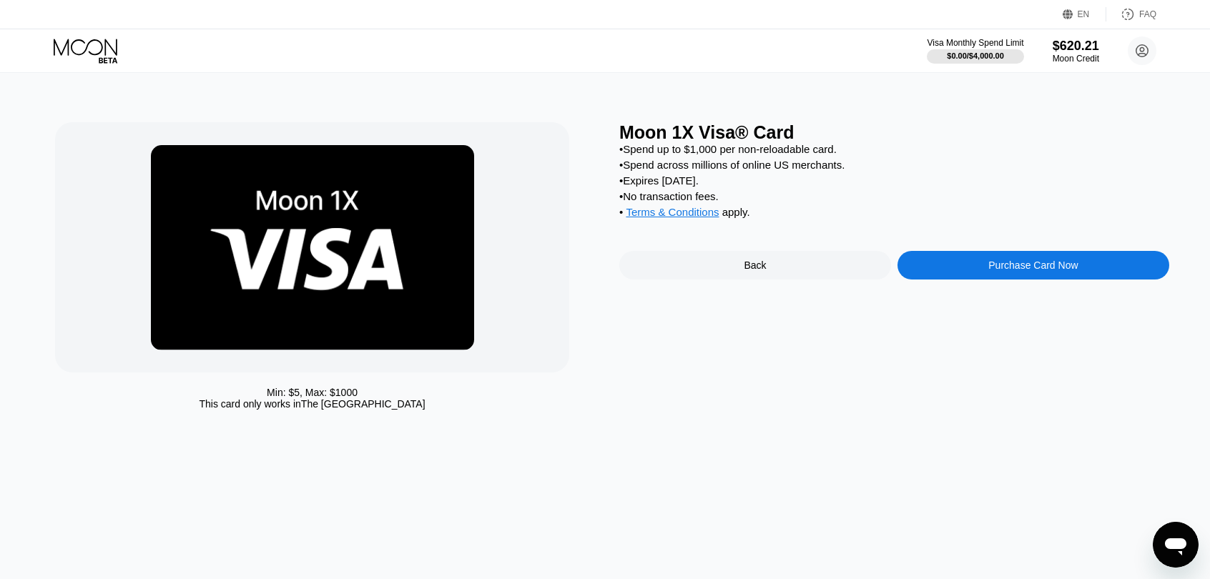
click at [1064, 271] on div "Purchase Card Now" at bounding box center [1032, 265] width 89 height 11
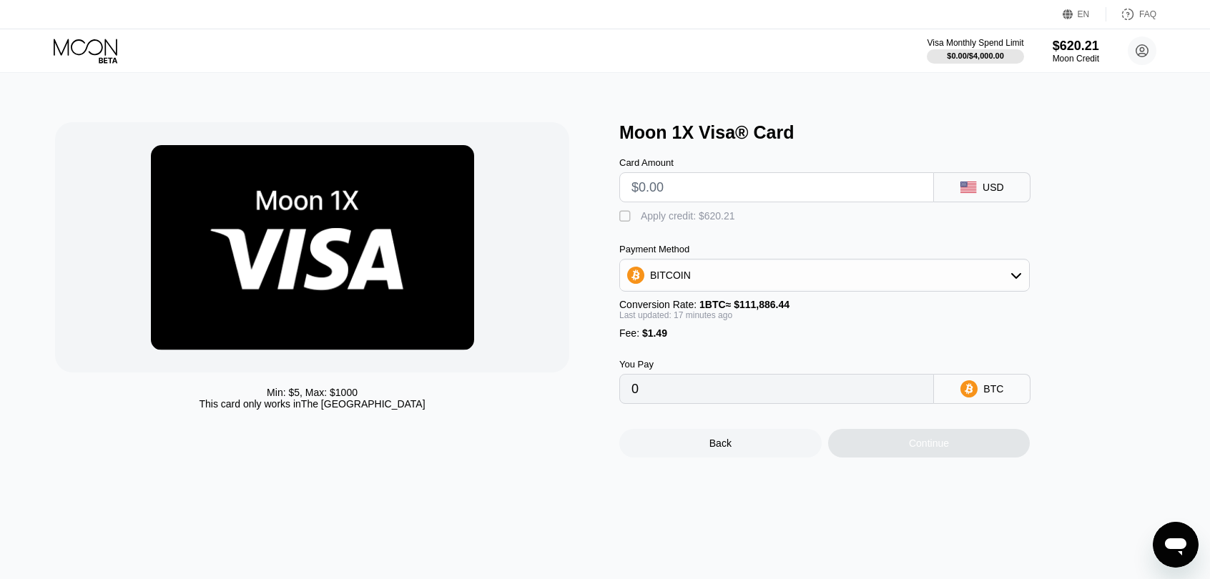
click at [764, 192] on input "text" at bounding box center [776, 187] width 290 height 29
type input "$5"
type input "0.00005811"
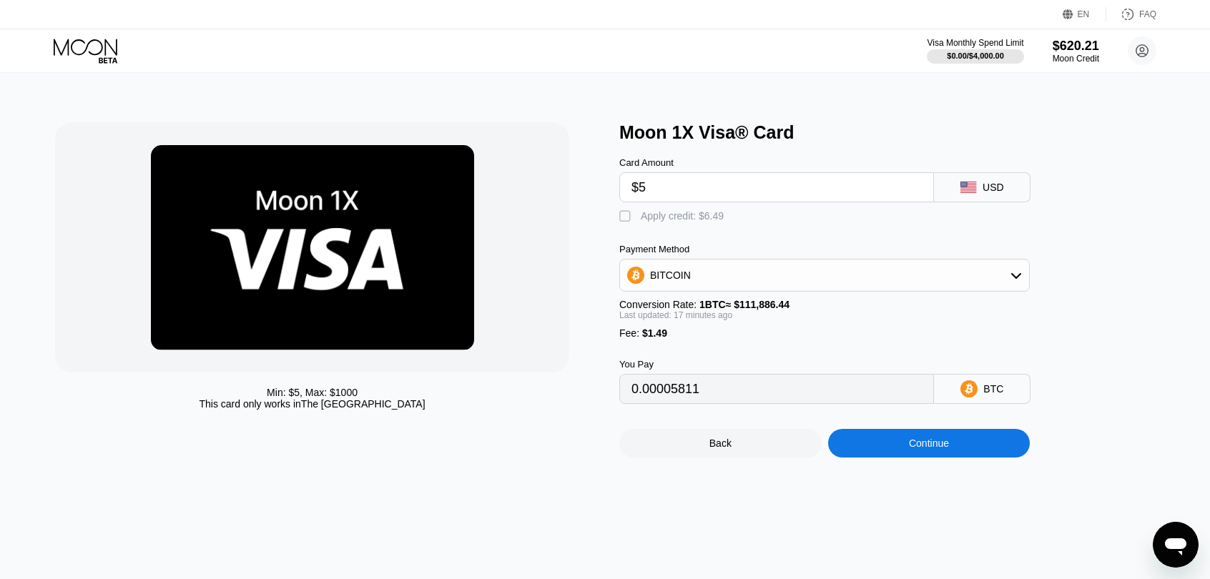
type input "$50"
type input "0.00046102"
type input "$500"
type input "0.00449005"
type input "$500"
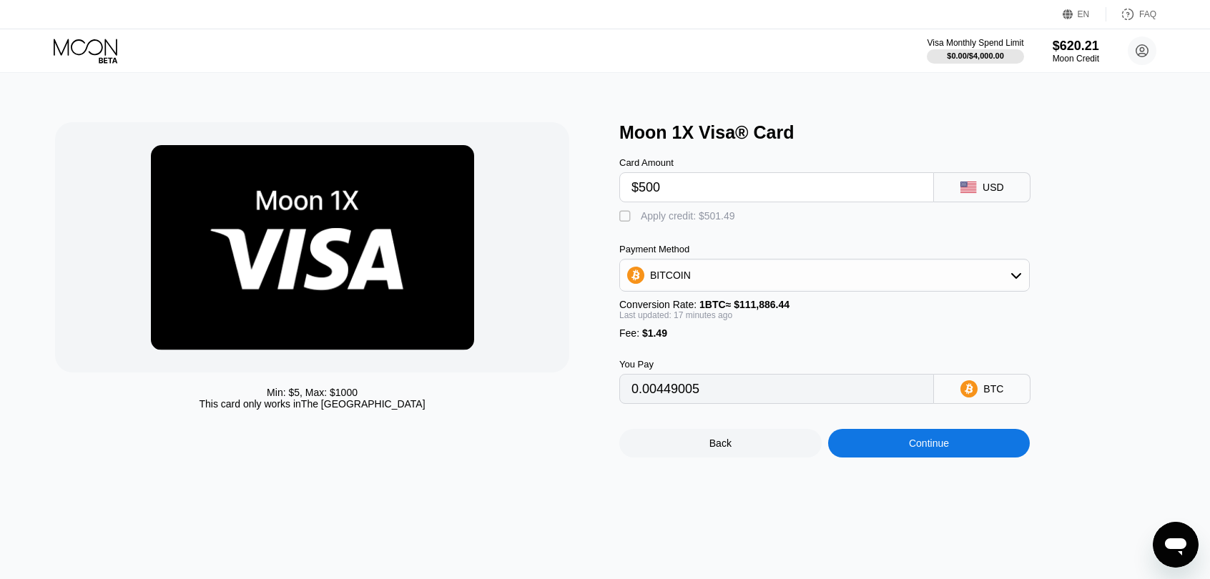
click at [714, 222] on div "Apply credit: $501.49" at bounding box center [688, 215] width 94 height 11
type input "0"
click at [965, 458] on div "Continue" at bounding box center [929, 443] width 202 height 29
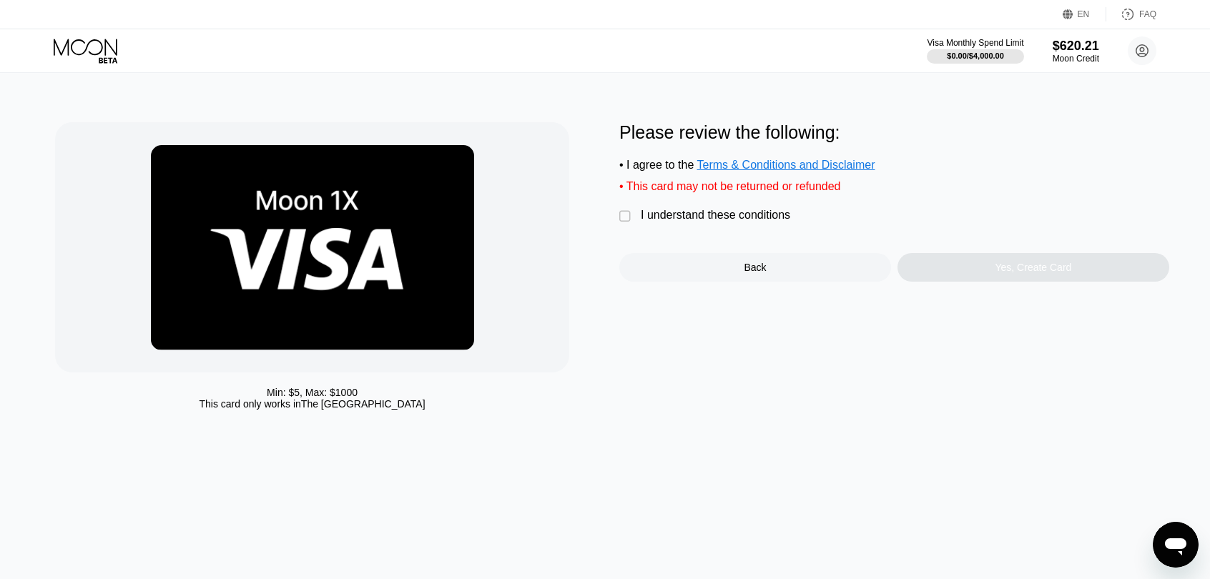
click at [764, 217] on div "I understand these conditions" at bounding box center [715, 215] width 149 height 13
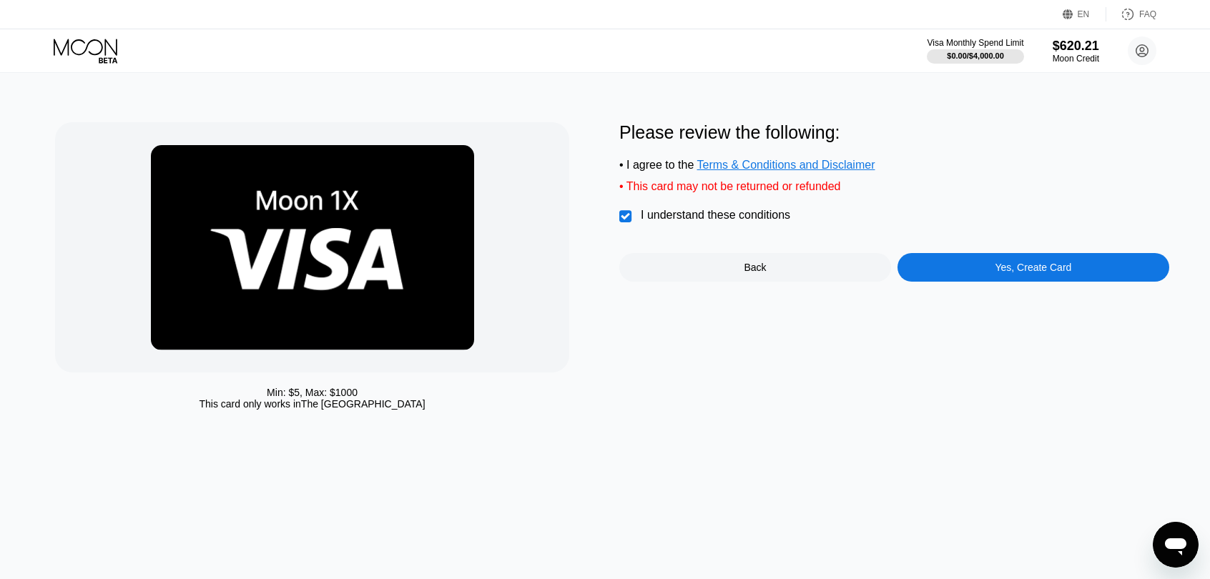
click at [1012, 261] on div "Please review the following: • I agree to the Terms & Conditions and Disclaimer…" at bounding box center [894, 201] width 550 height 159
click at [1015, 268] on div "Yes, Create Card" at bounding box center [1033, 267] width 272 height 29
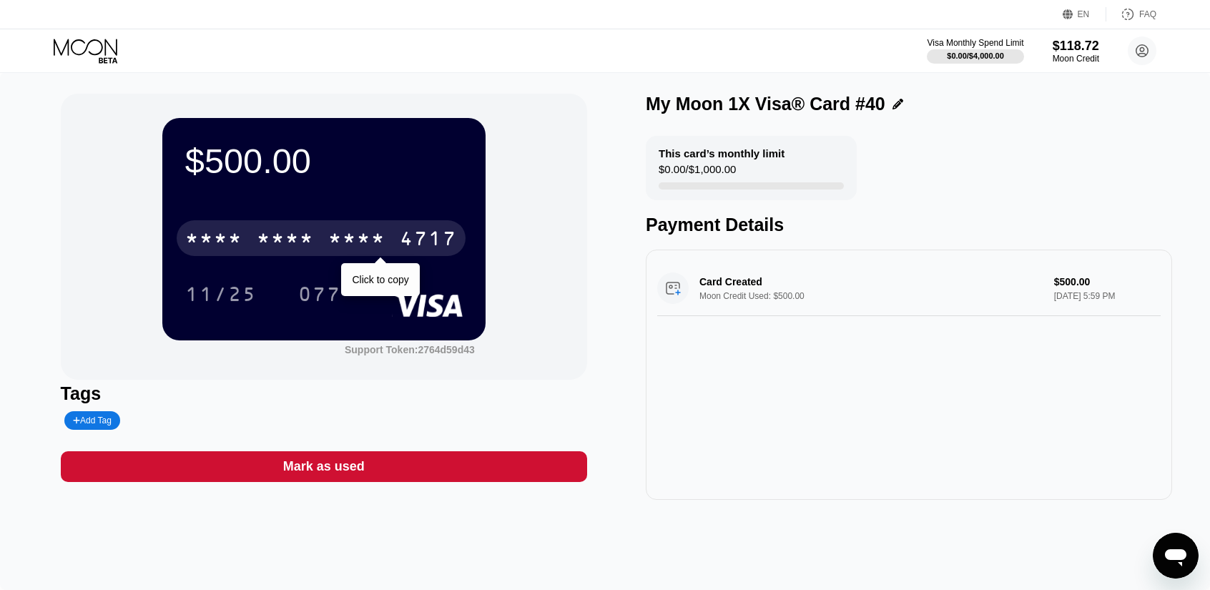
click at [428, 238] on div "4717" at bounding box center [428, 240] width 57 height 23
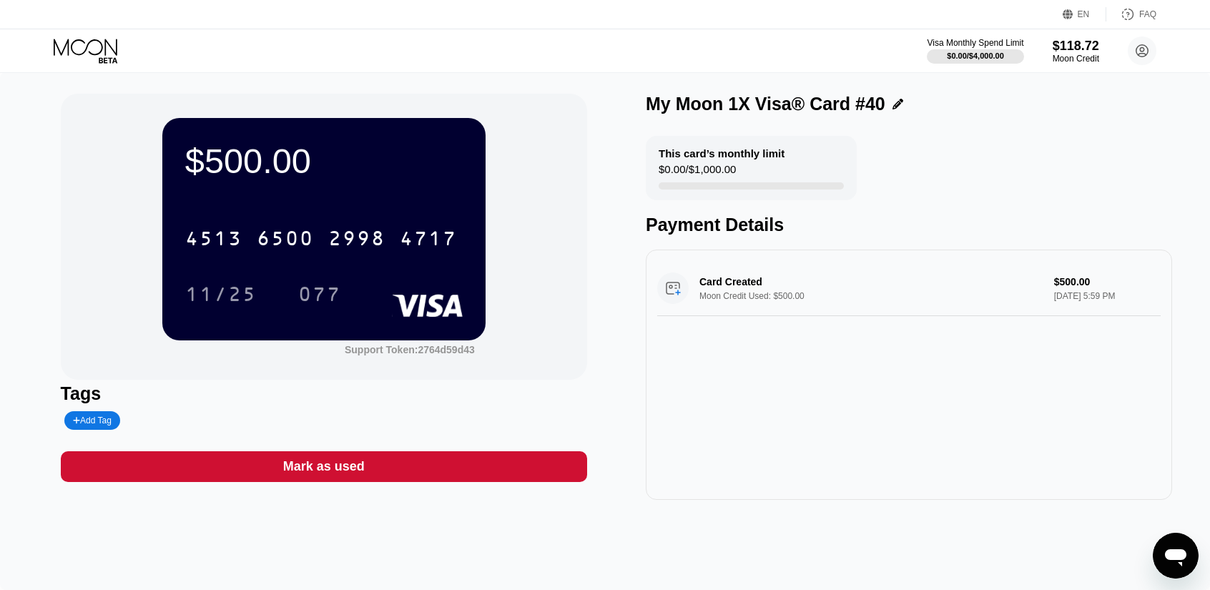
click at [230, 275] on div "[CREDIT_CARD_NUMBER] 11/25 077" at bounding box center [323, 251] width 277 height 84
click at [230, 285] on div "11/25" at bounding box center [220, 294] width 93 height 36
click at [320, 295] on div "077" at bounding box center [319, 296] width 43 height 23
click at [86, 39] on icon at bounding box center [87, 51] width 66 height 25
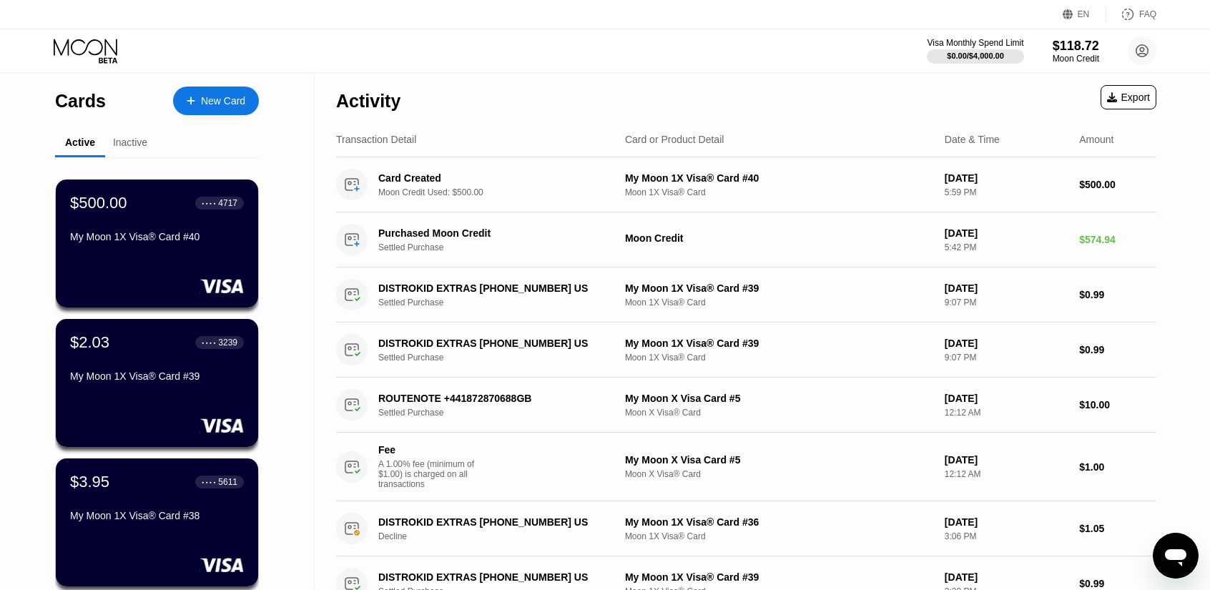
click at [112, 46] on icon at bounding box center [86, 47] width 64 height 16
